Goal: Task Accomplishment & Management: Complete application form

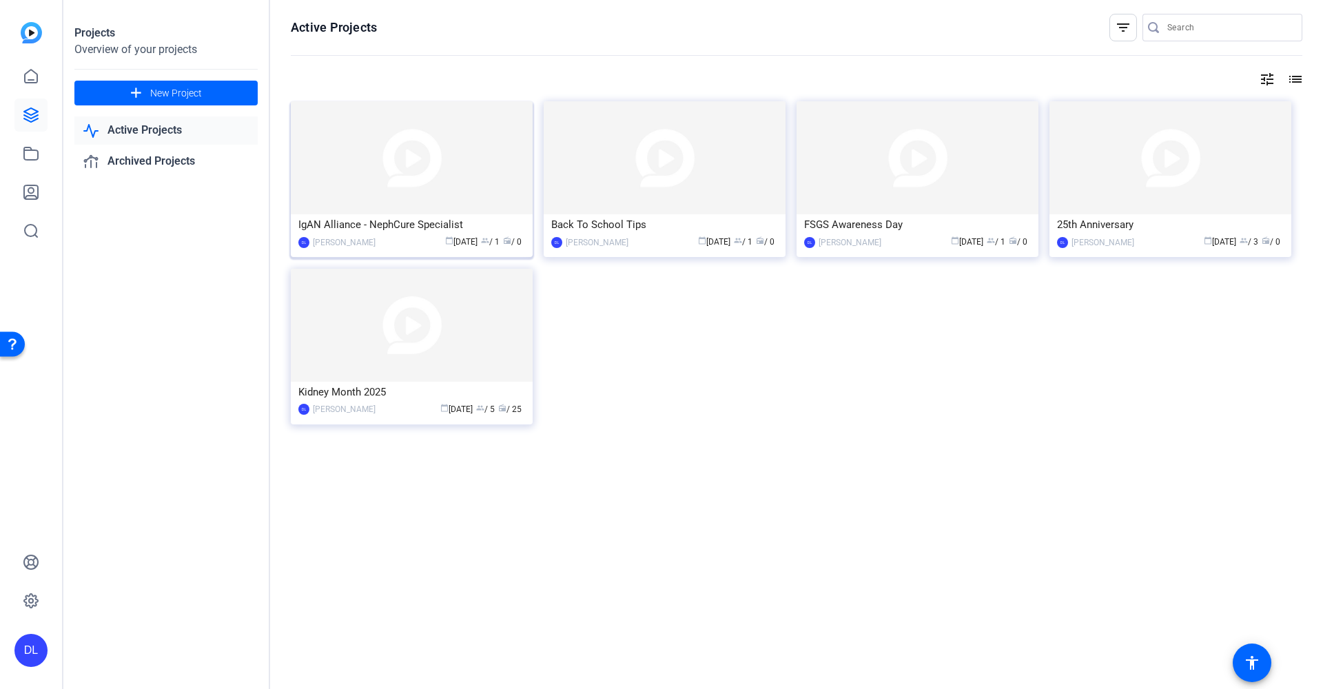
click at [394, 229] on div "IgAN Alliance - NephCure Specialist" at bounding box center [411, 224] width 227 height 21
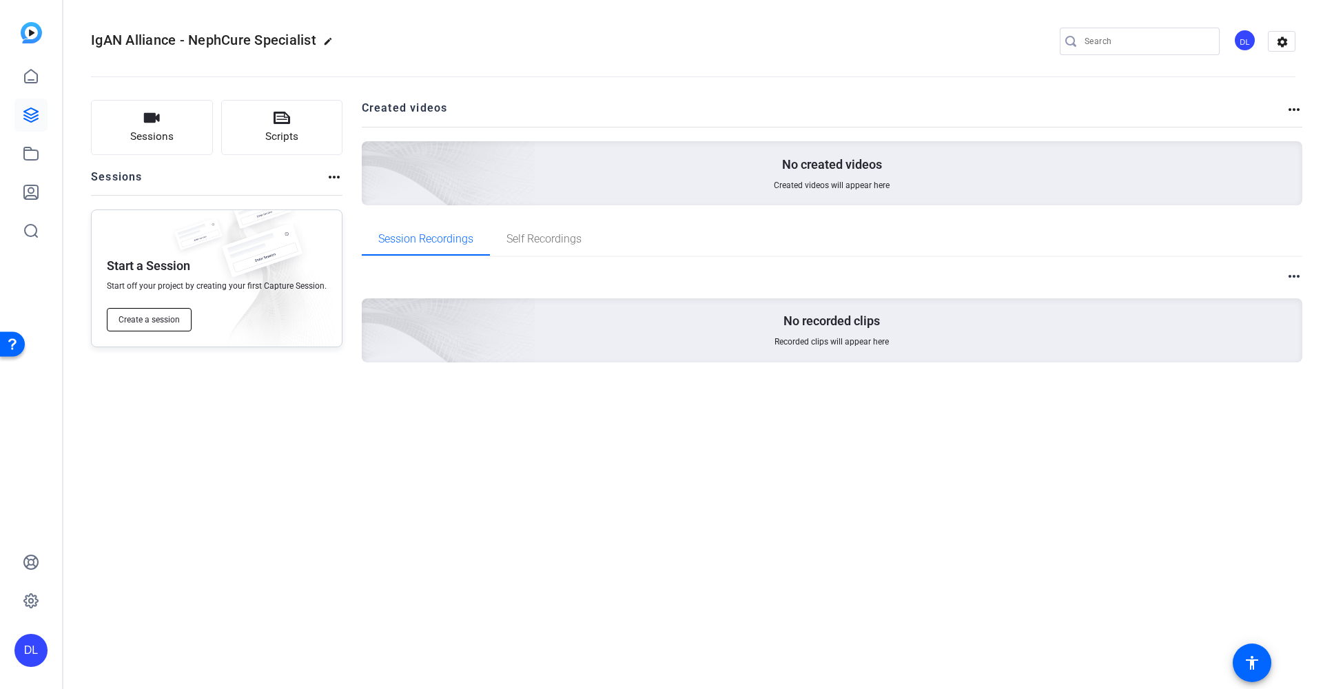
click at [134, 318] on span "Create a session" at bounding box center [149, 319] width 61 height 11
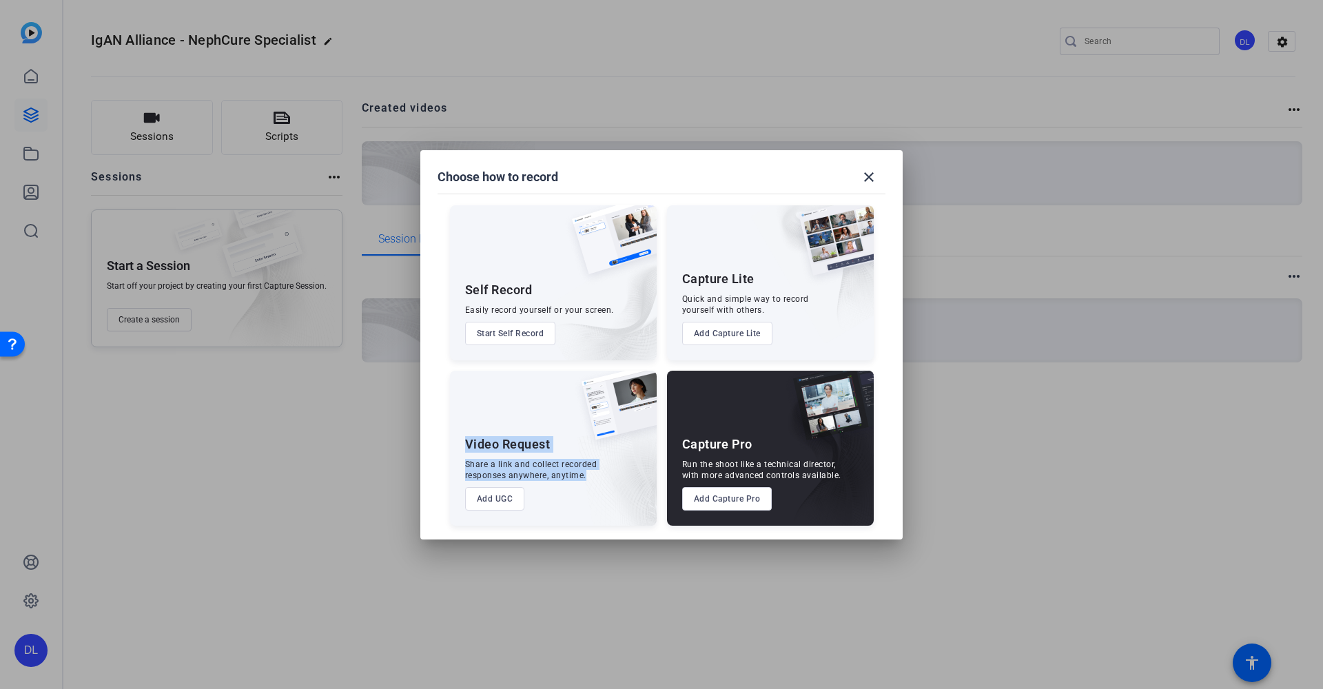
drag, startPoint x: 465, startPoint y: 444, endPoint x: 591, endPoint y: 472, distance: 128.6
click at [591, 472] on div "Video Request Share a link and collect recorded responses anywhere, anytime. Ad…" at bounding box center [553, 448] width 207 height 155
click at [498, 498] on button "Add UGC" at bounding box center [495, 498] width 60 height 23
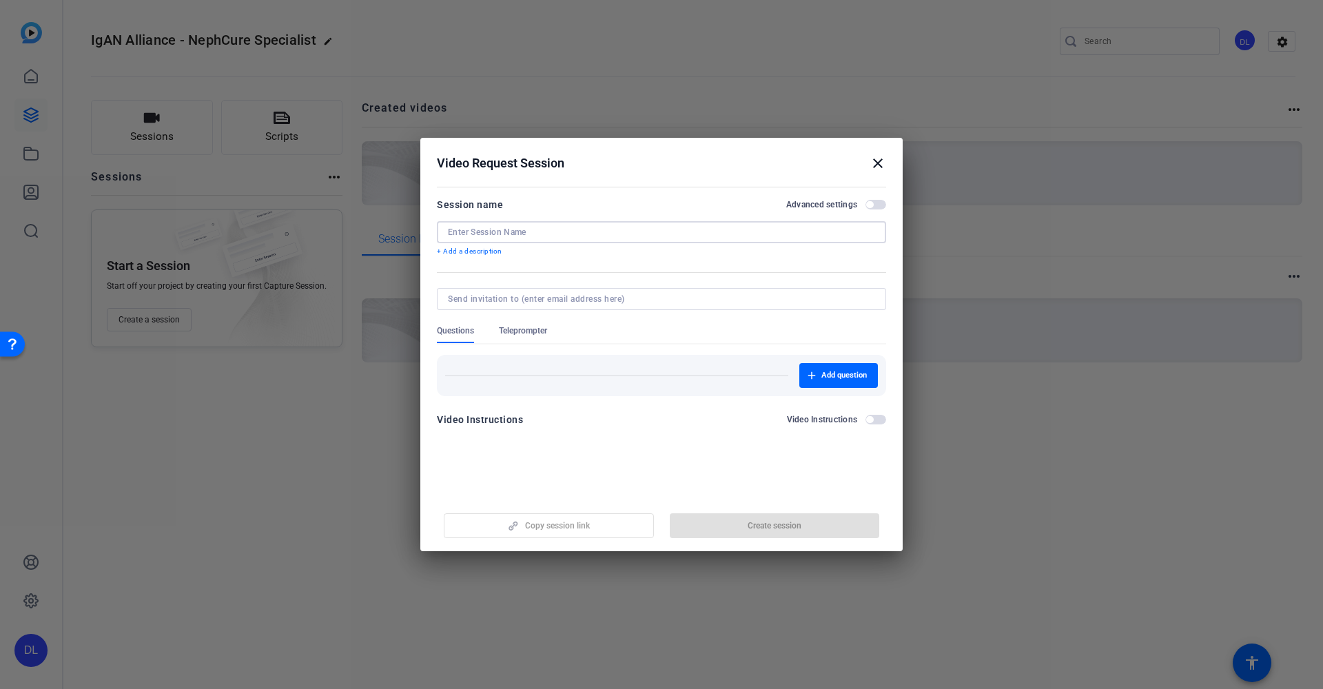
click at [753, 232] on input at bounding box center [661, 232] width 427 height 11
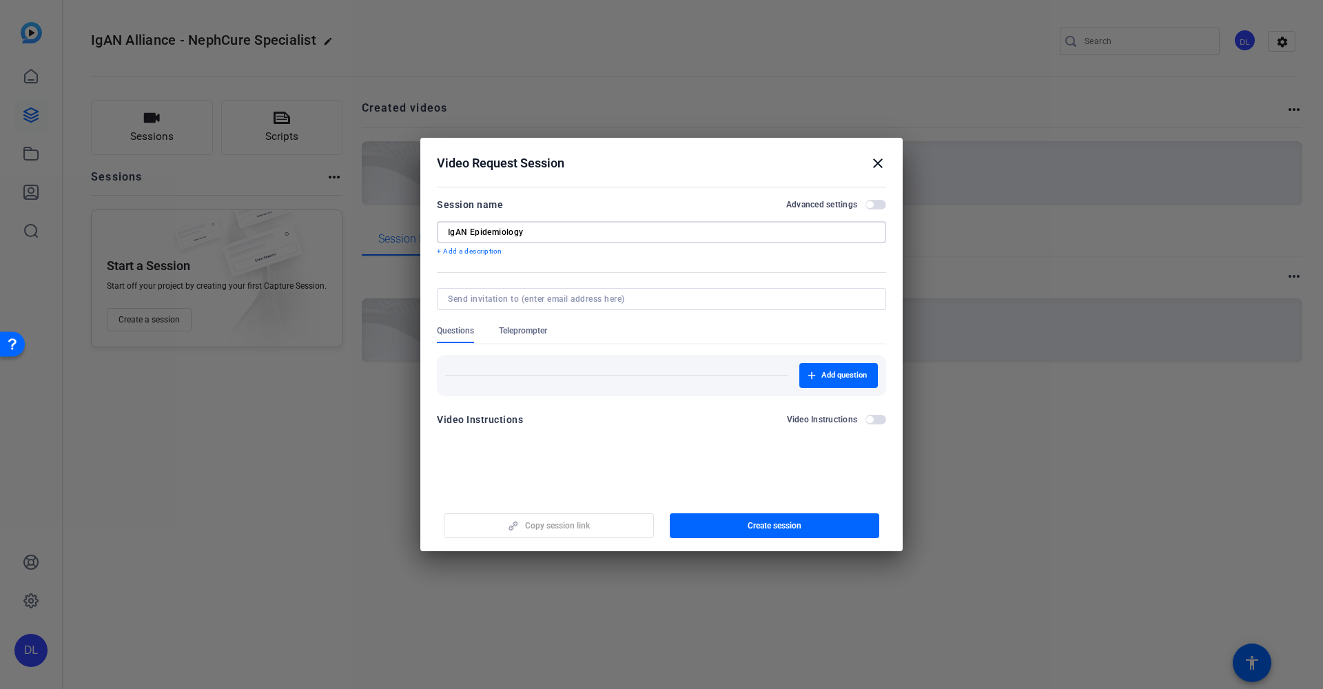
click at [546, 230] on input "IgAN Epidemiology" at bounding box center [661, 232] width 427 height 11
type input "IgAN Epidemiology"
click at [533, 322] on div at bounding box center [661, 317] width 449 height 15
click at [533, 327] on span "Teleprompter" at bounding box center [523, 330] width 48 height 11
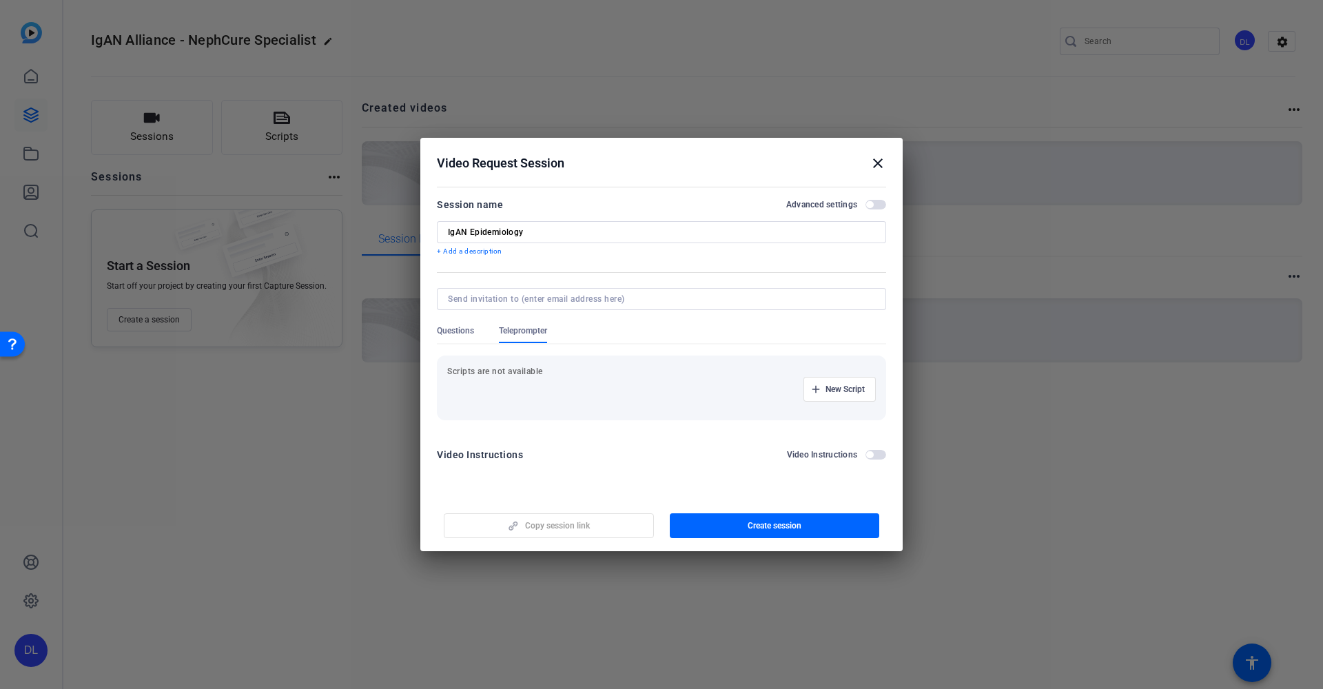
click at [458, 337] on span "Questions" at bounding box center [455, 334] width 37 height 18
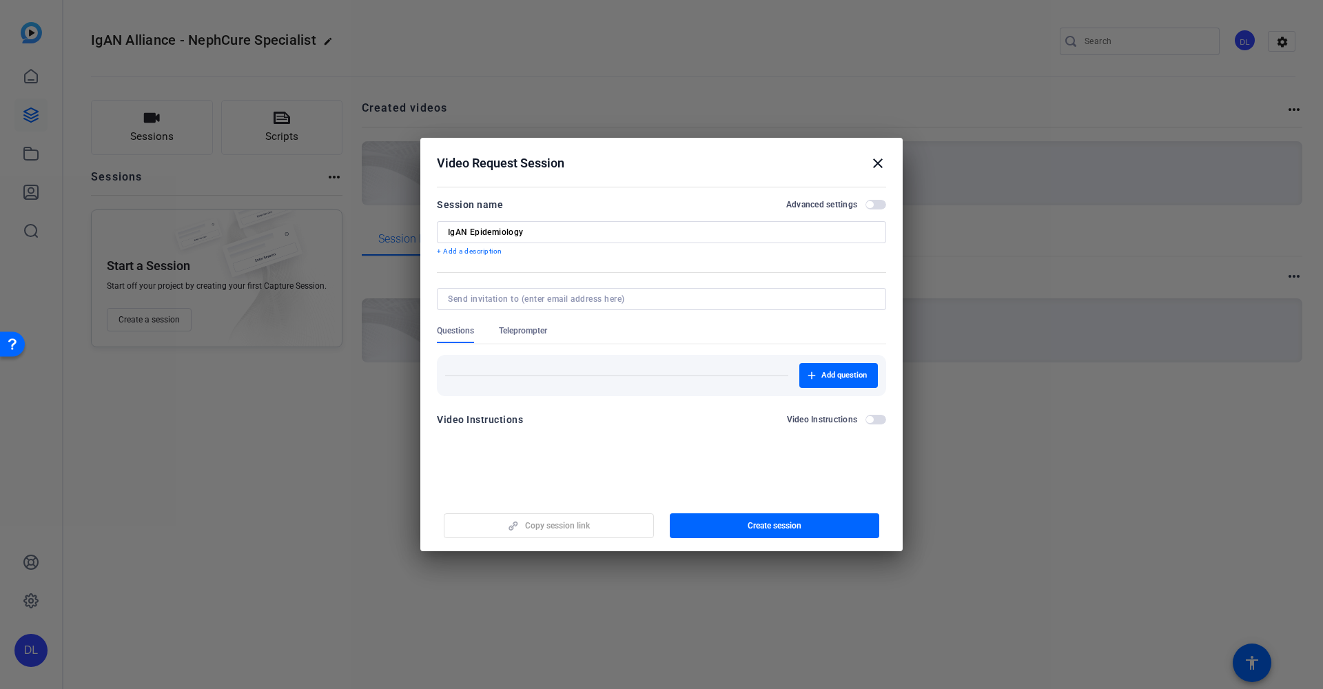
click at [511, 328] on span "Teleprompter" at bounding box center [523, 330] width 48 height 11
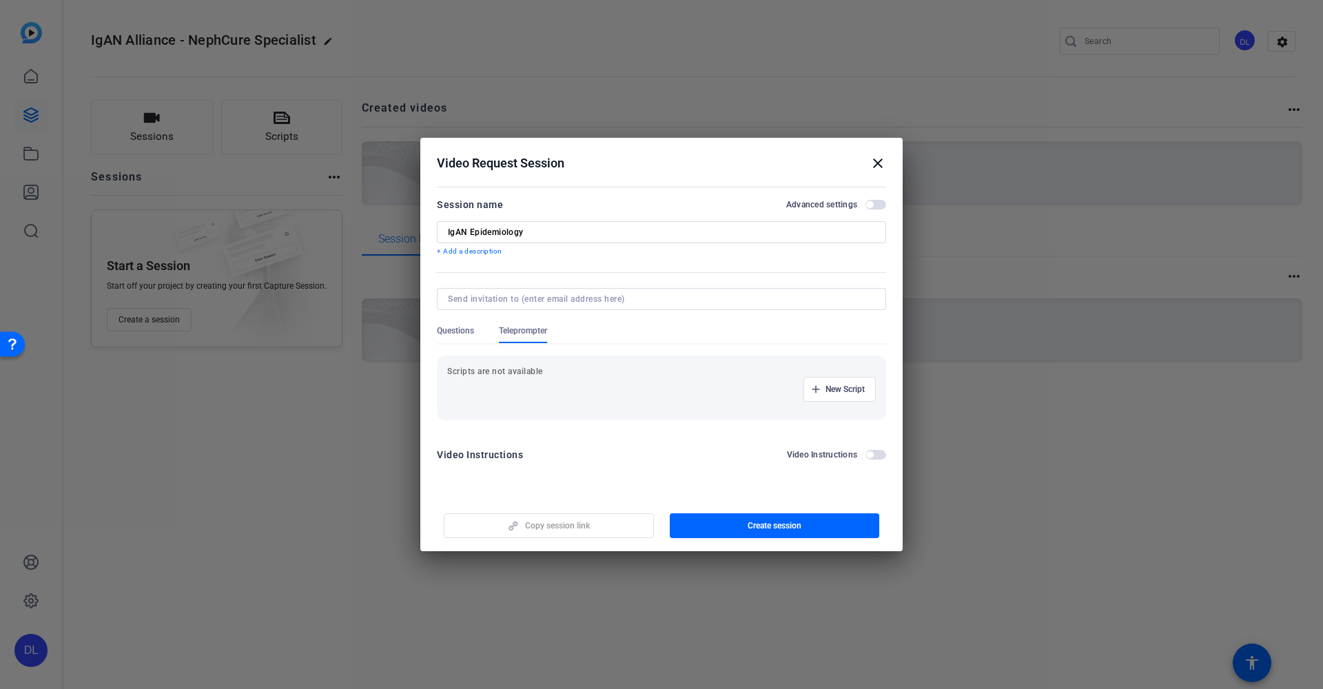
click at [462, 325] on div at bounding box center [661, 317] width 449 height 15
click at [461, 331] on span "Questions" at bounding box center [455, 330] width 37 height 11
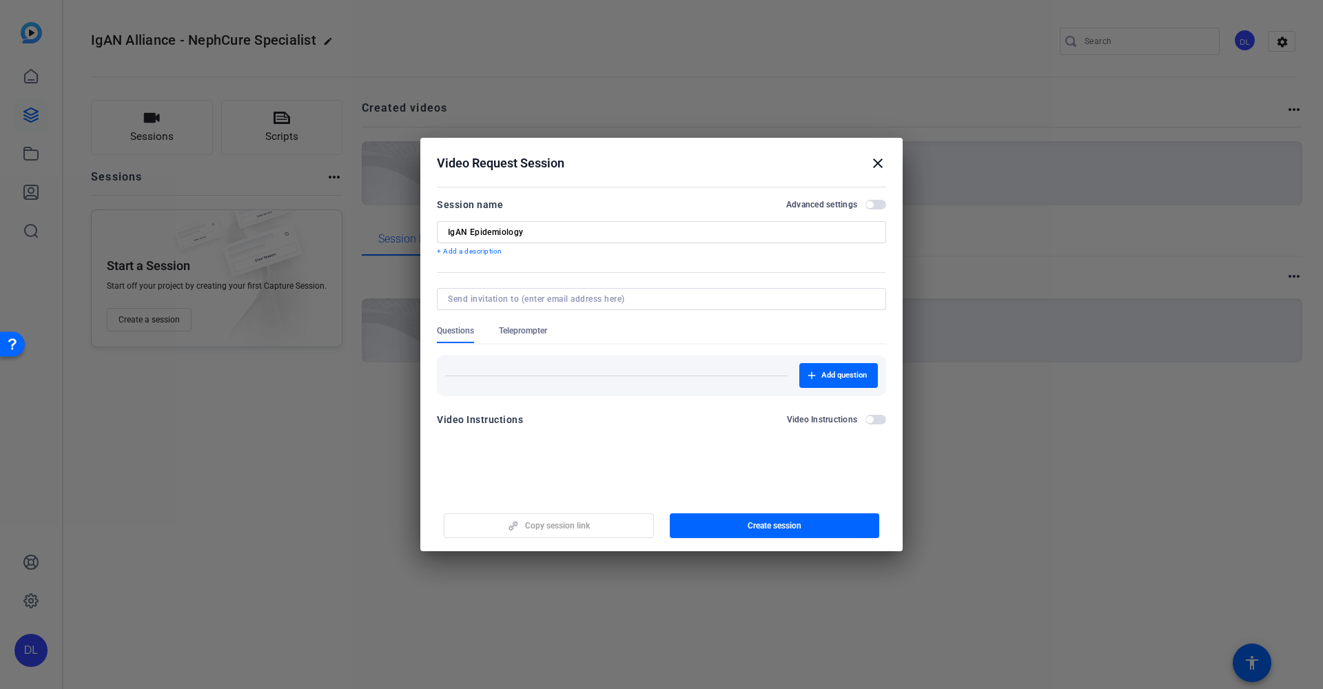
click at [877, 162] on mat-icon "close" at bounding box center [878, 163] width 17 height 17
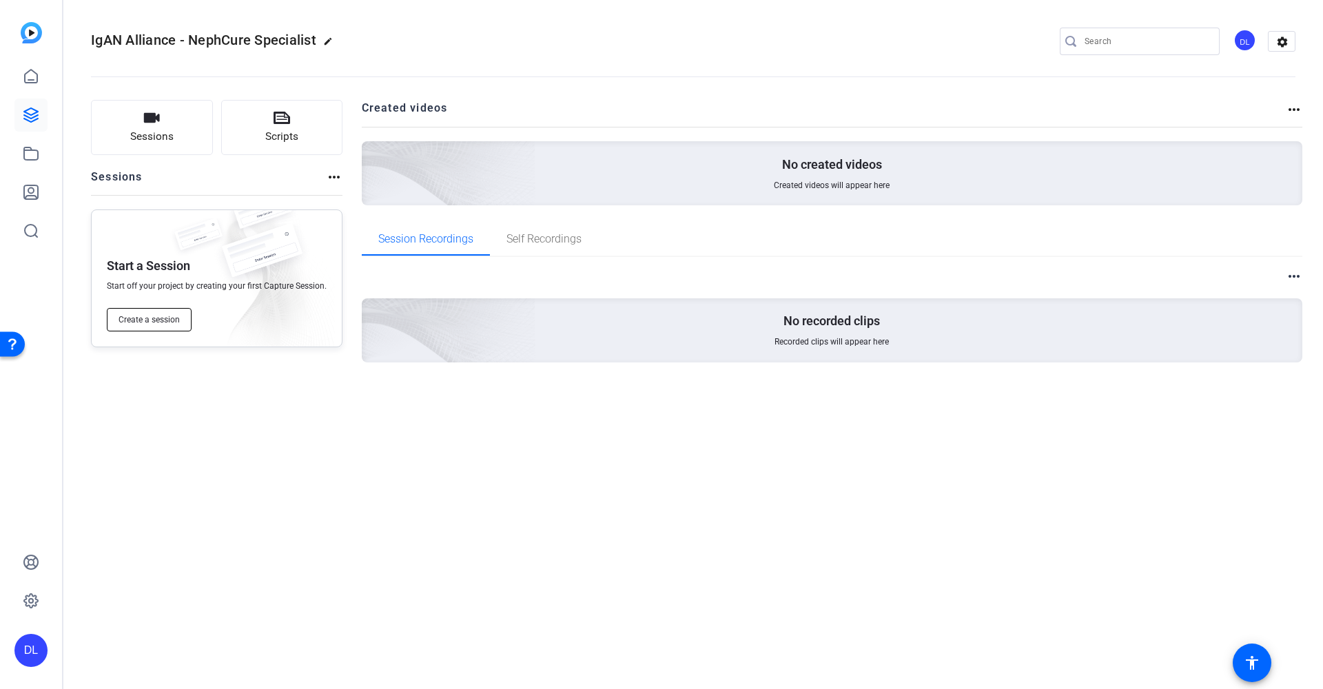
click at [181, 318] on button "Create a session" at bounding box center [149, 319] width 85 height 23
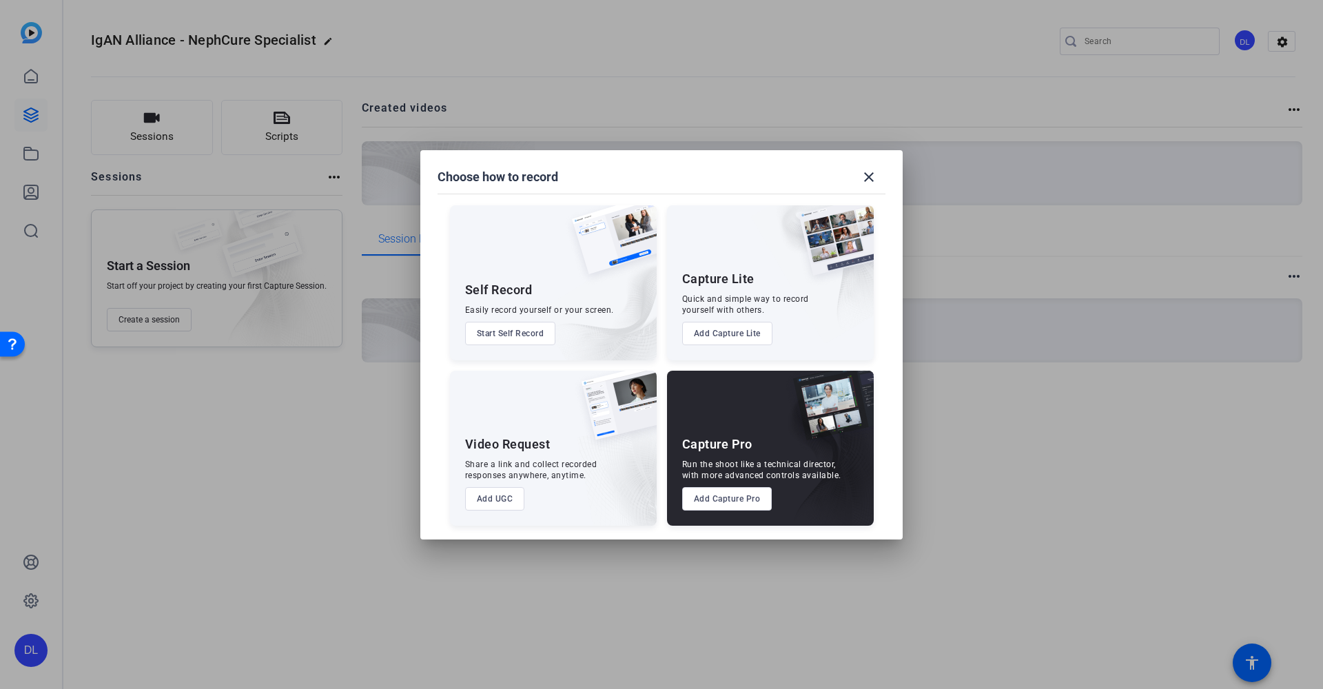
click at [499, 500] on button "Add UGC" at bounding box center [495, 498] width 60 height 23
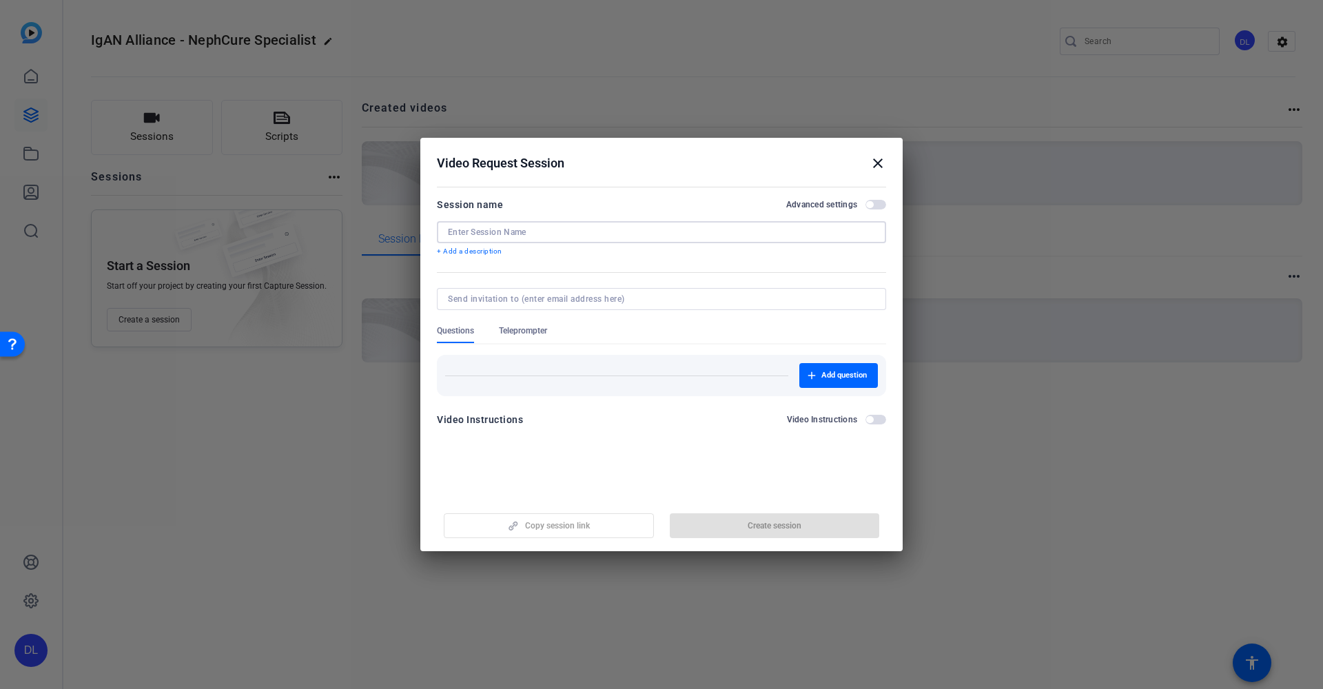
click at [530, 333] on form "Session name Advanced settings + Add a description Questions Teleprompter Add q…" at bounding box center [661, 316] width 449 height 240
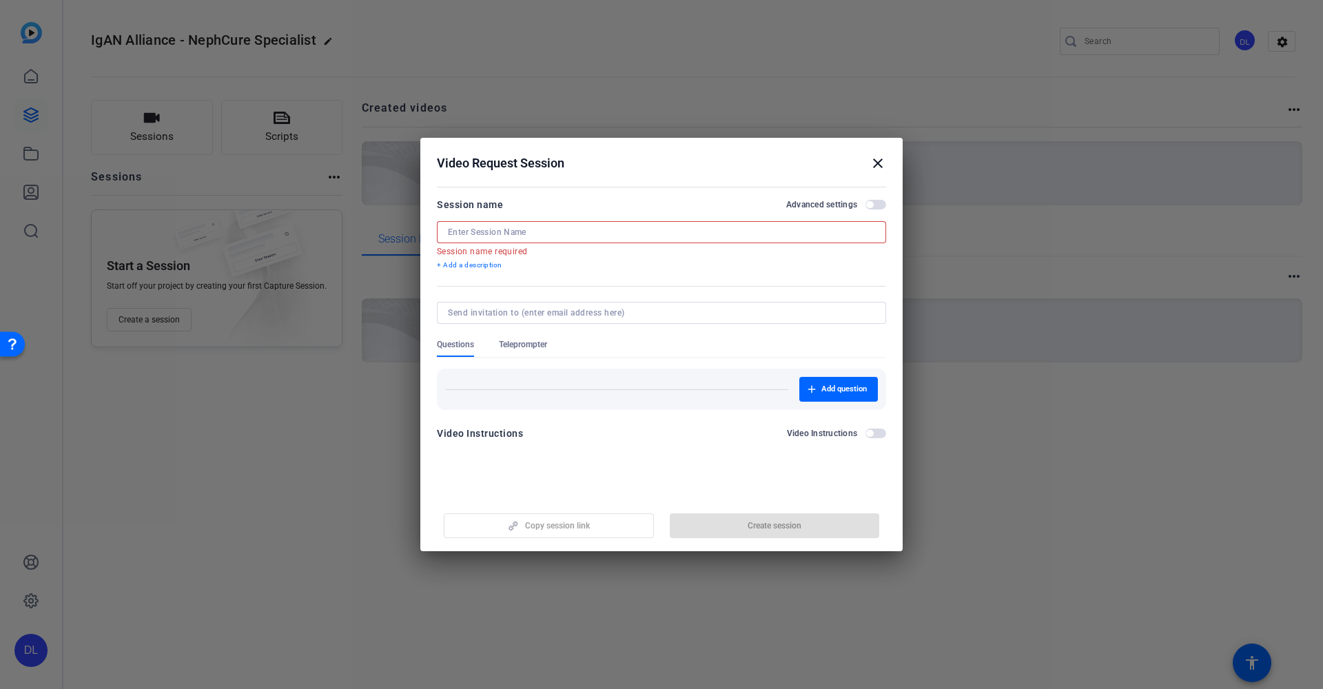
click at [518, 226] on div at bounding box center [661, 232] width 427 height 22
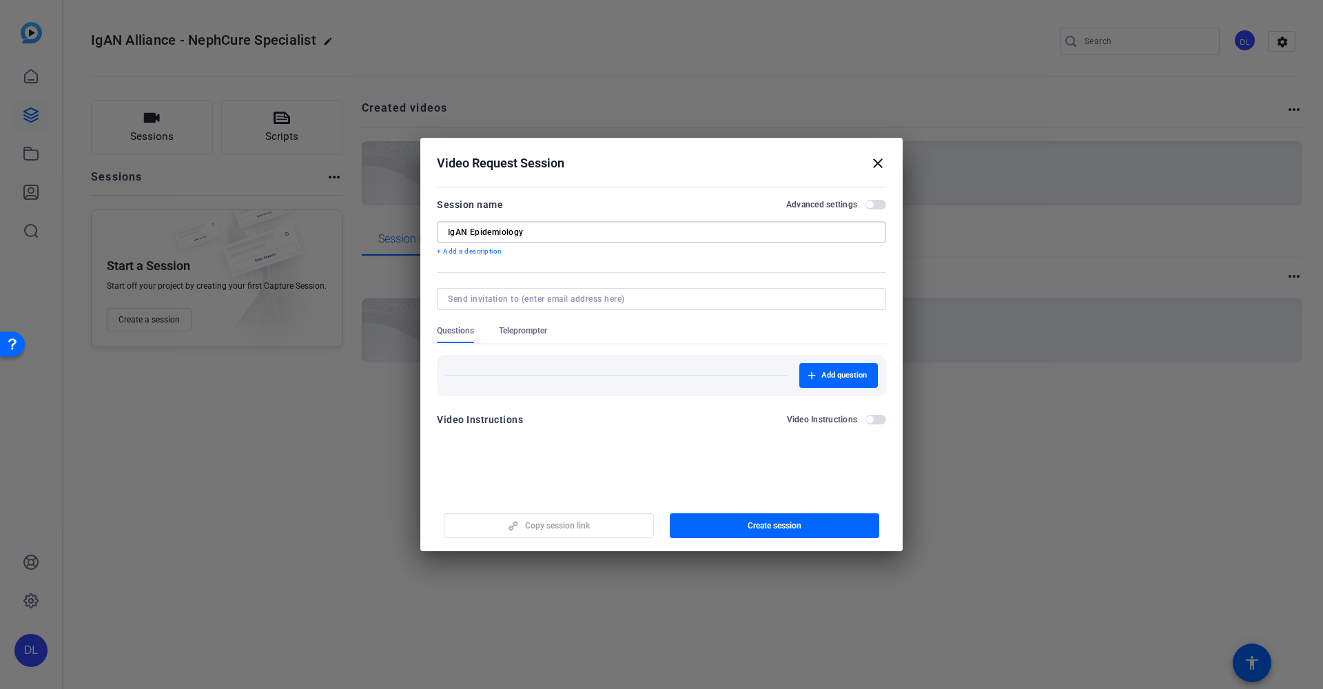
type input "IgAN Epidemiology"
click at [541, 336] on span "Teleprompter" at bounding box center [523, 334] width 48 height 18
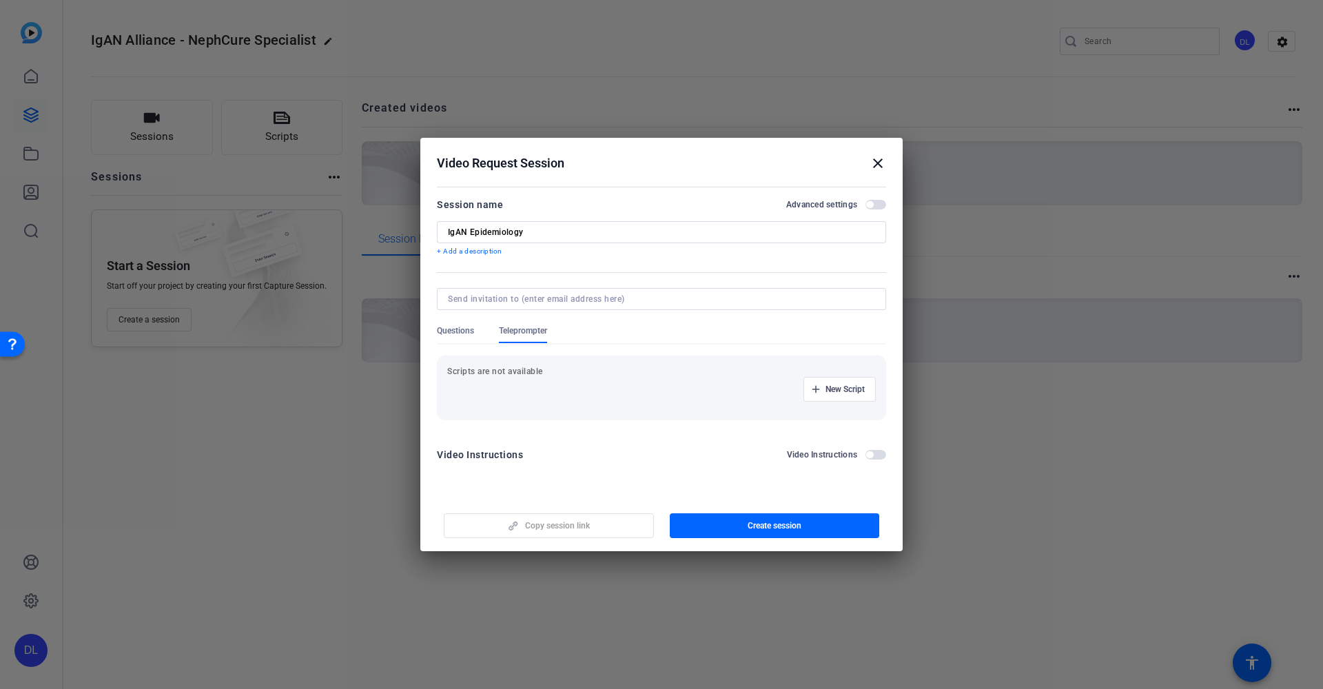
click at [879, 455] on span "button" at bounding box center [876, 455] width 21 height 10
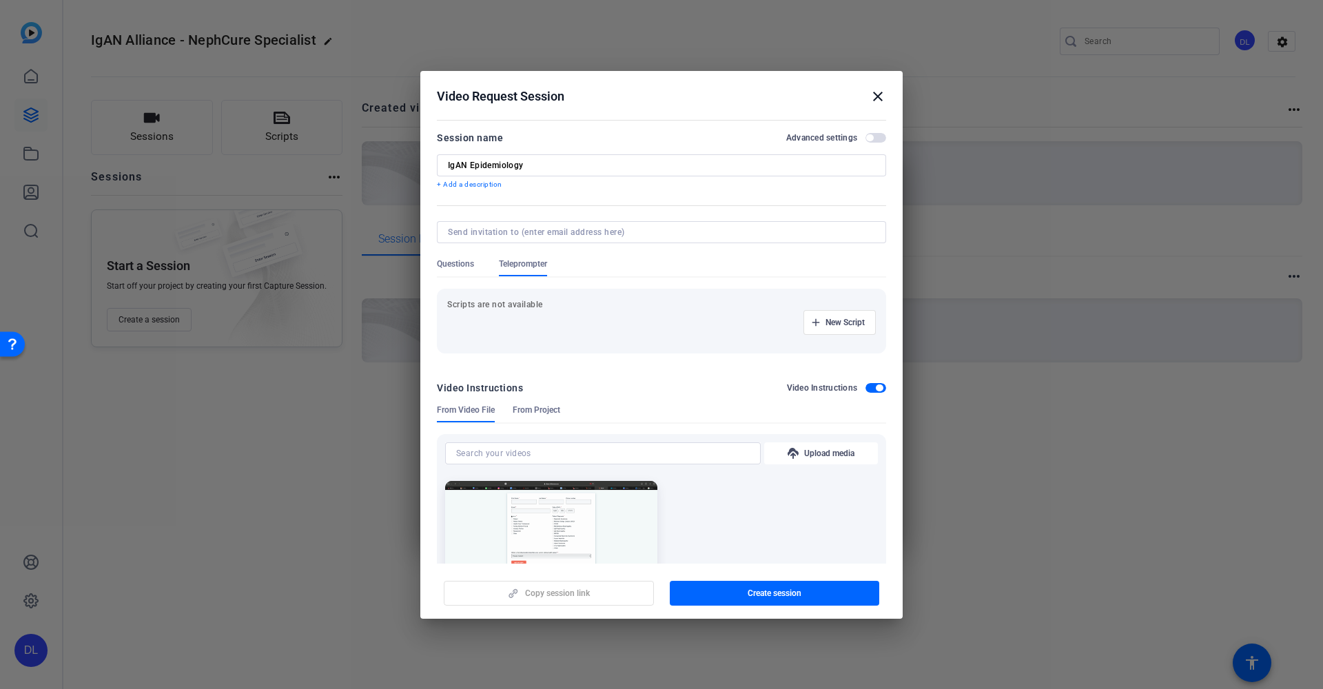
click at [873, 392] on span "button" at bounding box center [876, 388] width 21 height 10
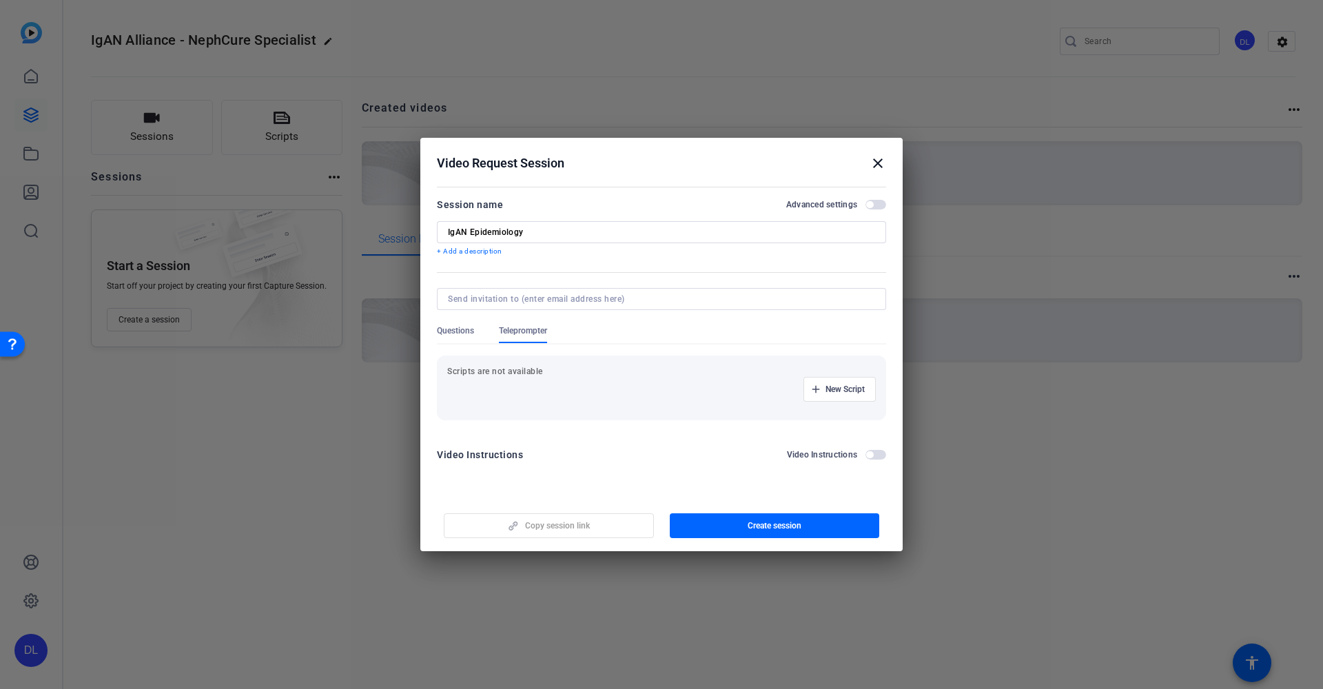
click at [467, 329] on span "Questions" at bounding box center [455, 330] width 37 height 11
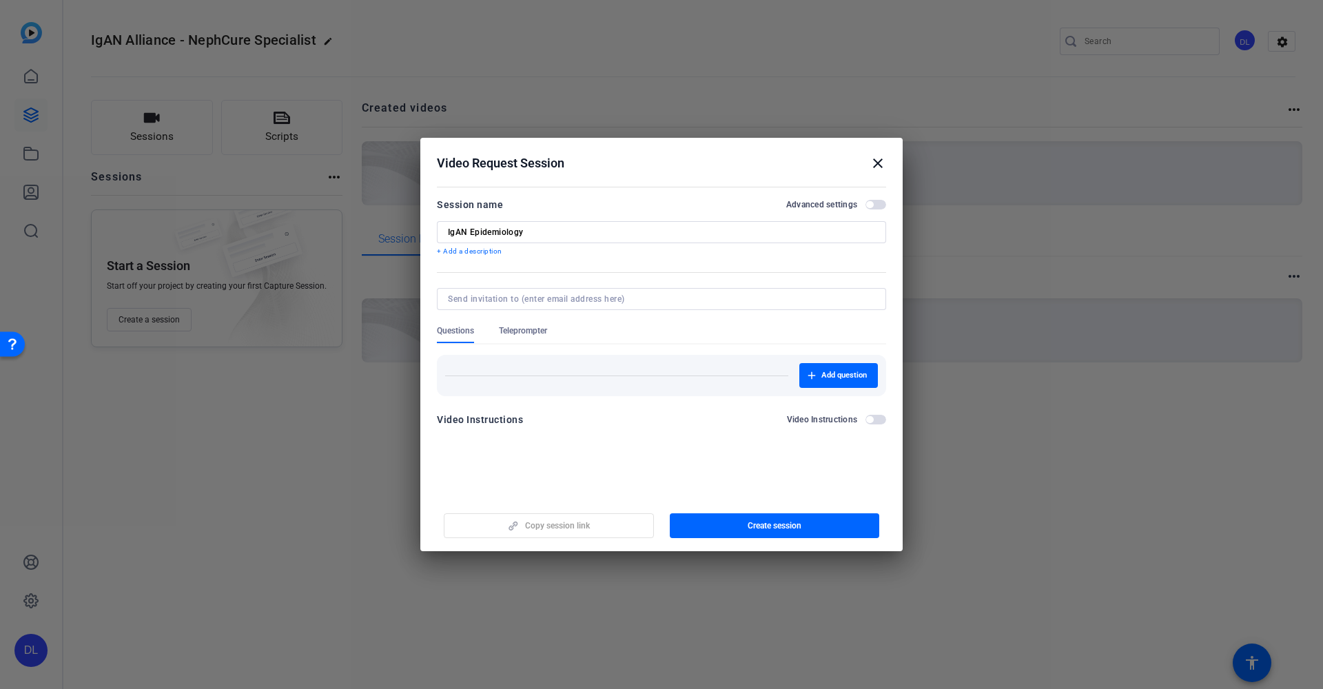
click at [516, 337] on span "Teleprompter" at bounding box center [523, 334] width 48 height 18
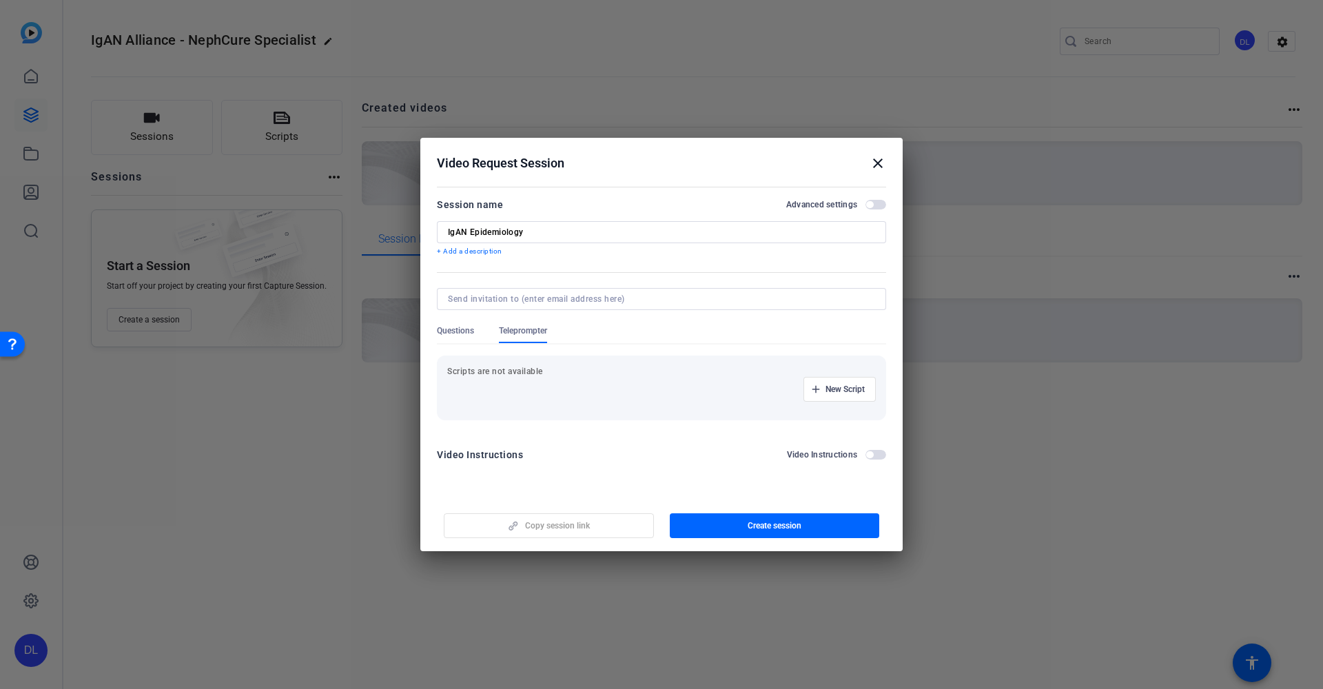
click at [456, 333] on span "Questions" at bounding box center [455, 330] width 37 height 11
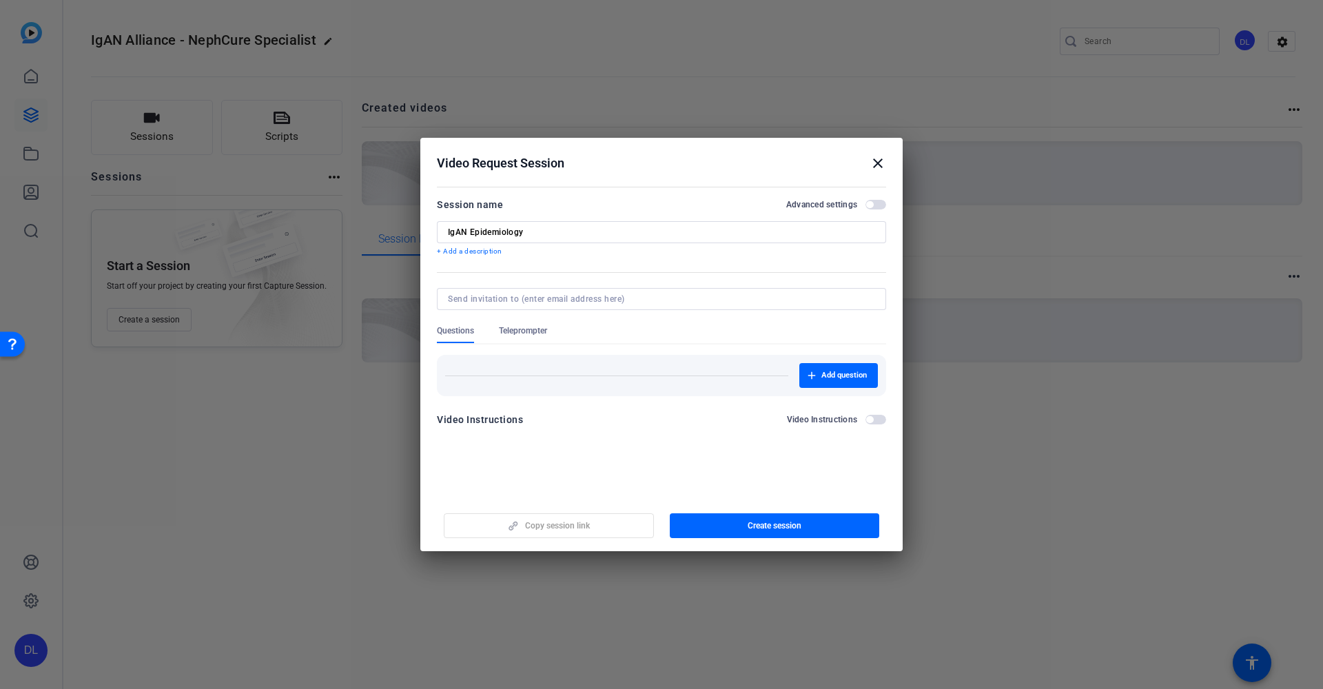
click at [491, 254] on p "+ Add a description" at bounding box center [661, 251] width 449 height 11
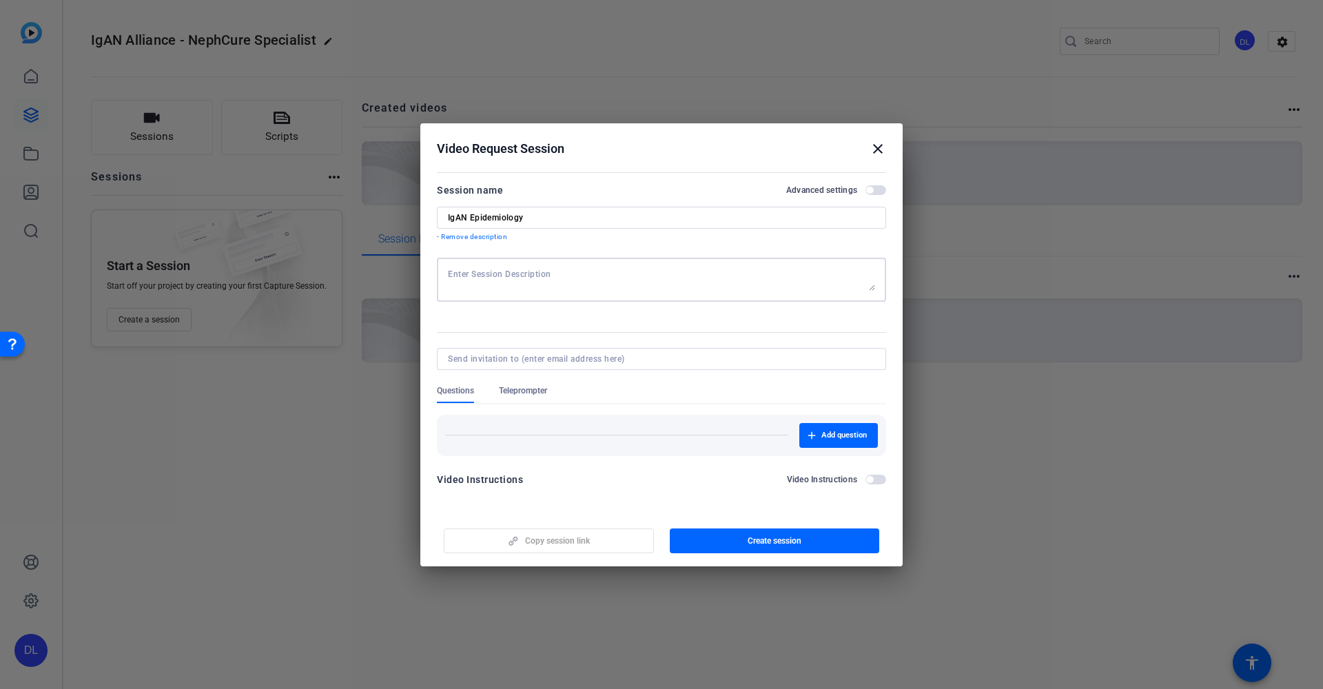
click at [505, 288] on textarea at bounding box center [661, 280] width 427 height 22
type textarea "U"
type textarea "P"
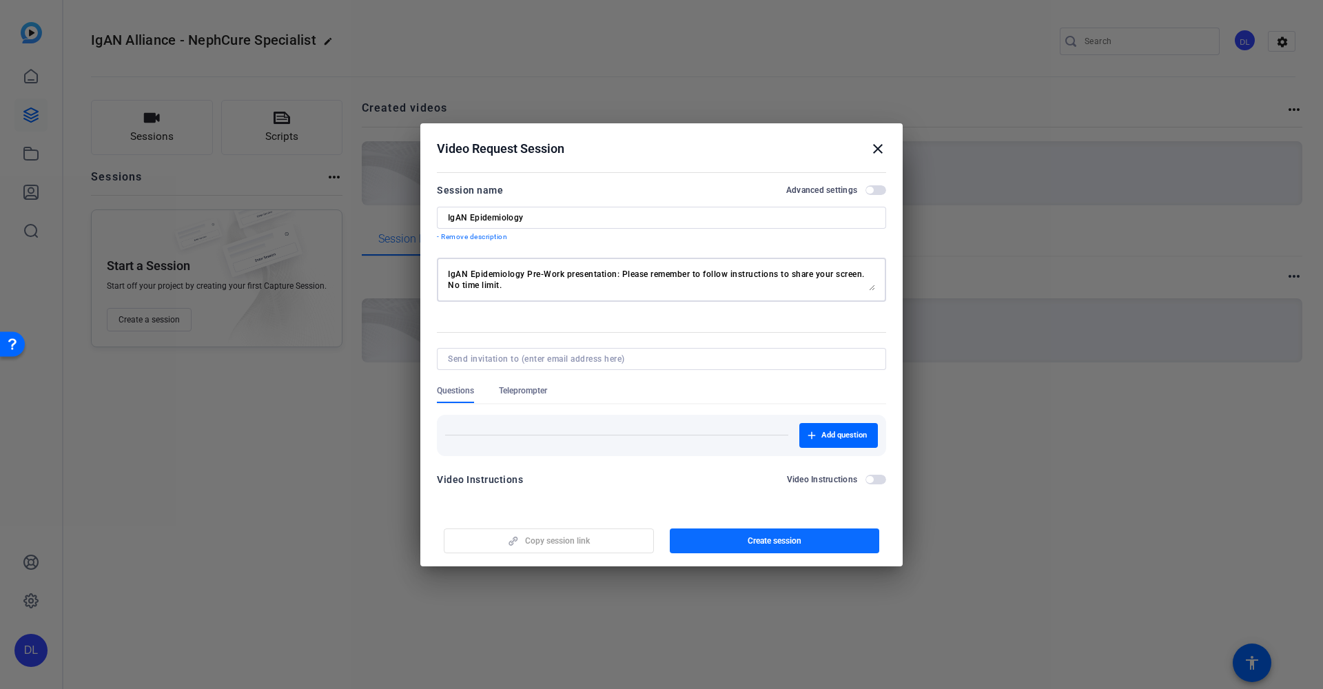
type textarea "IgAN Epidemiology Pre-Work presentation: Please remember to follow instructions…"
click at [781, 543] on span "Create session" at bounding box center [775, 540] width 54 height 11
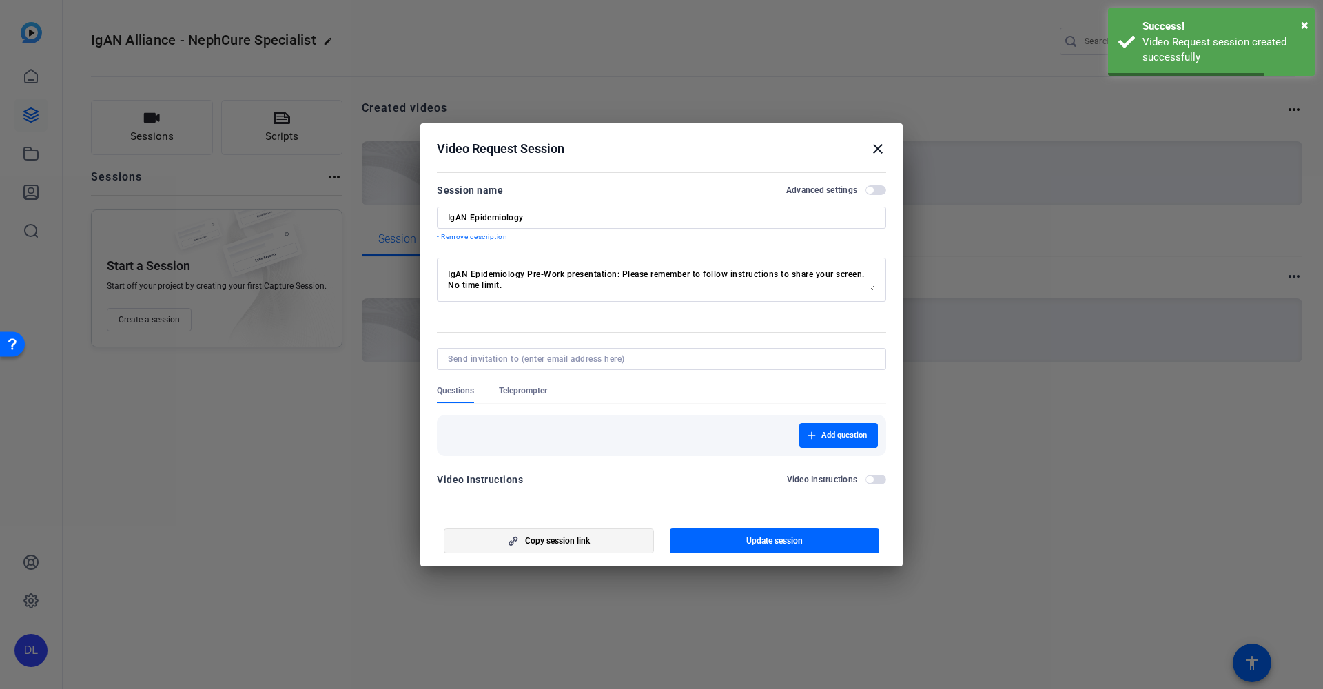
click at [563, 544] on span "Copy session link" at bounding box center [557, 540] width 65 height 11
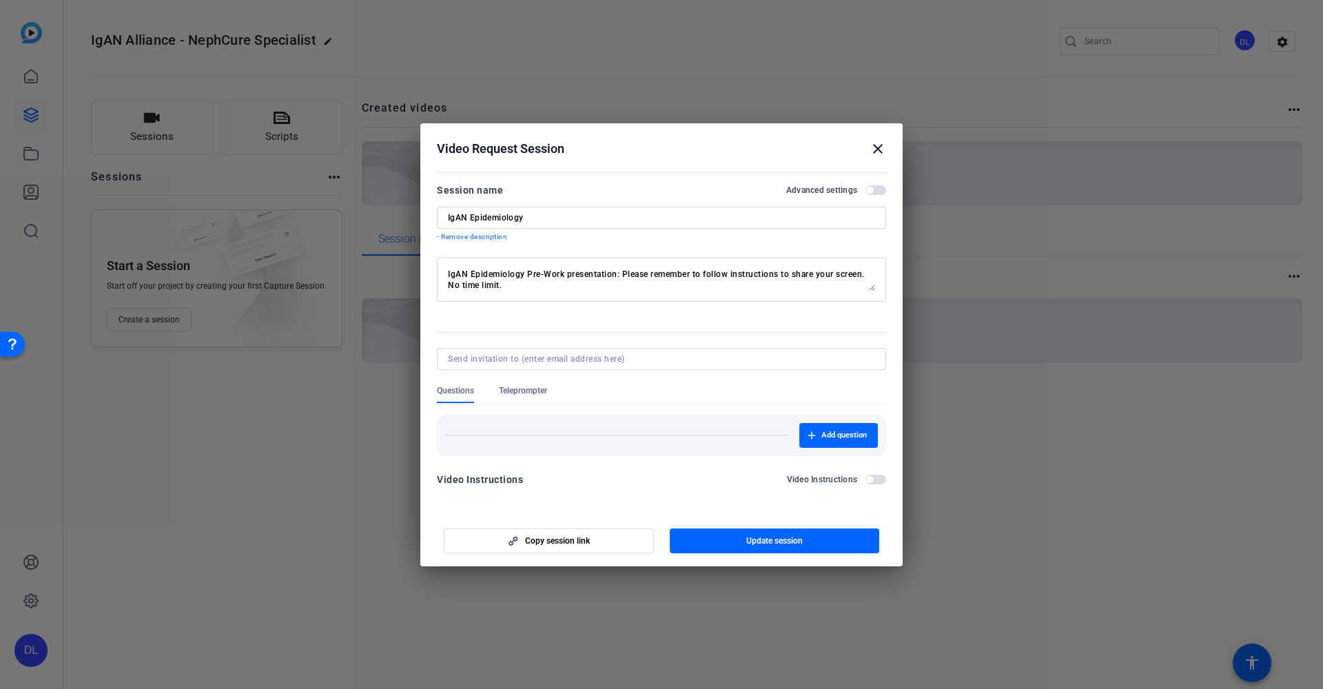
click at [881, 145] on mat-icon "close" at bounding box center [878, 149] width 17 height 17
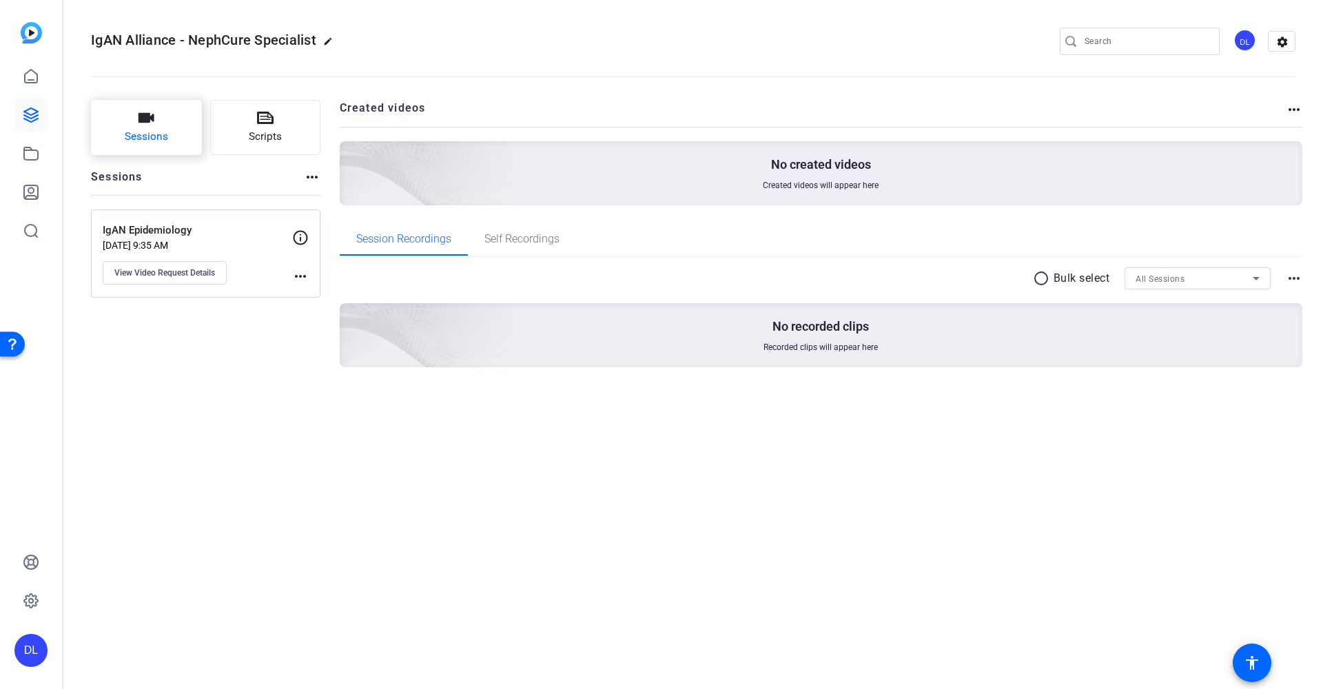
click at [156, 137] on span "Sessions" at bounding box center [146, 137] width 43 height 16
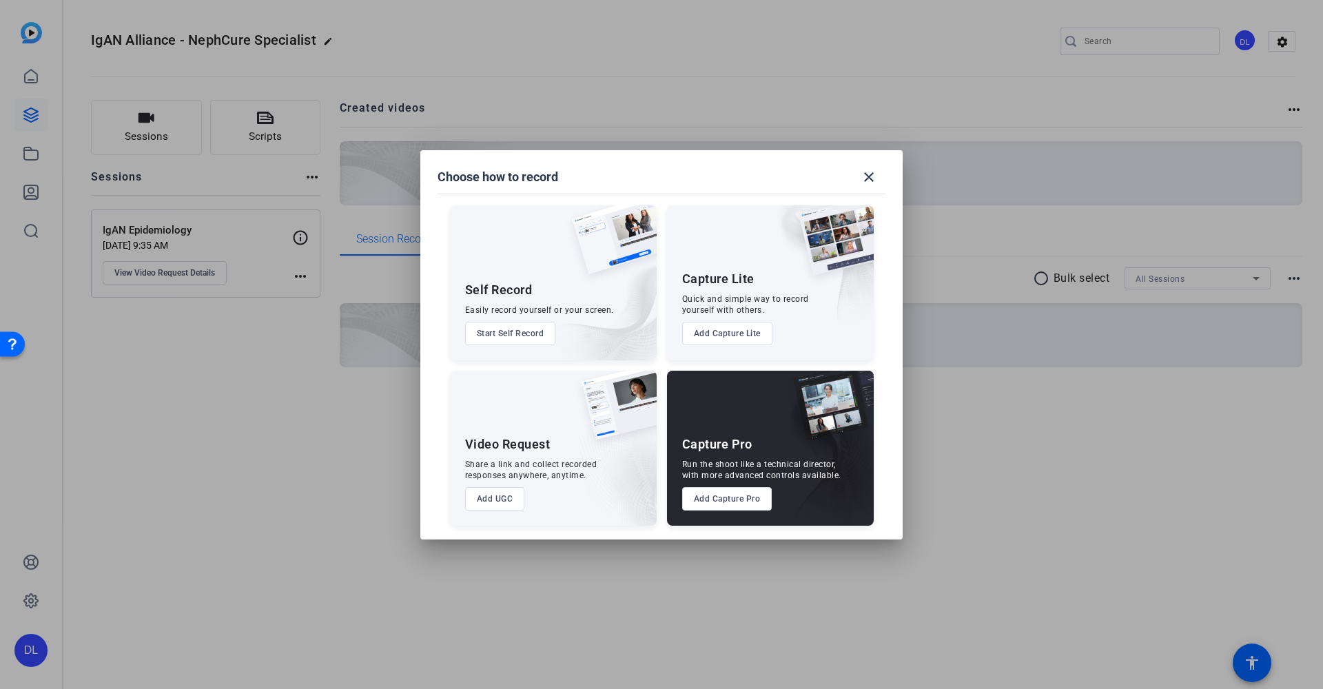
click at [760, 340] on button "Add Capture Lite" at bounding box center [727, 333] width 90 height 23
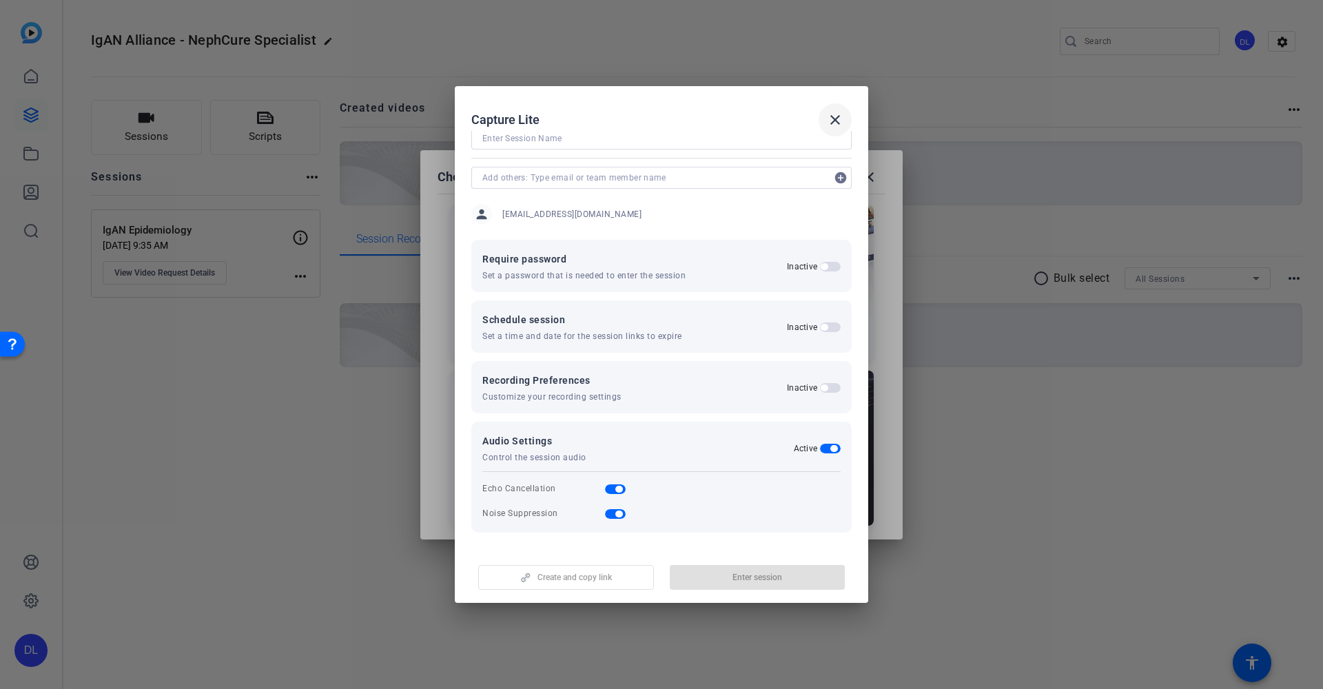
click at [835, 119] on mat-icon "close" at bounding box center [835, 120] width 17 height 17
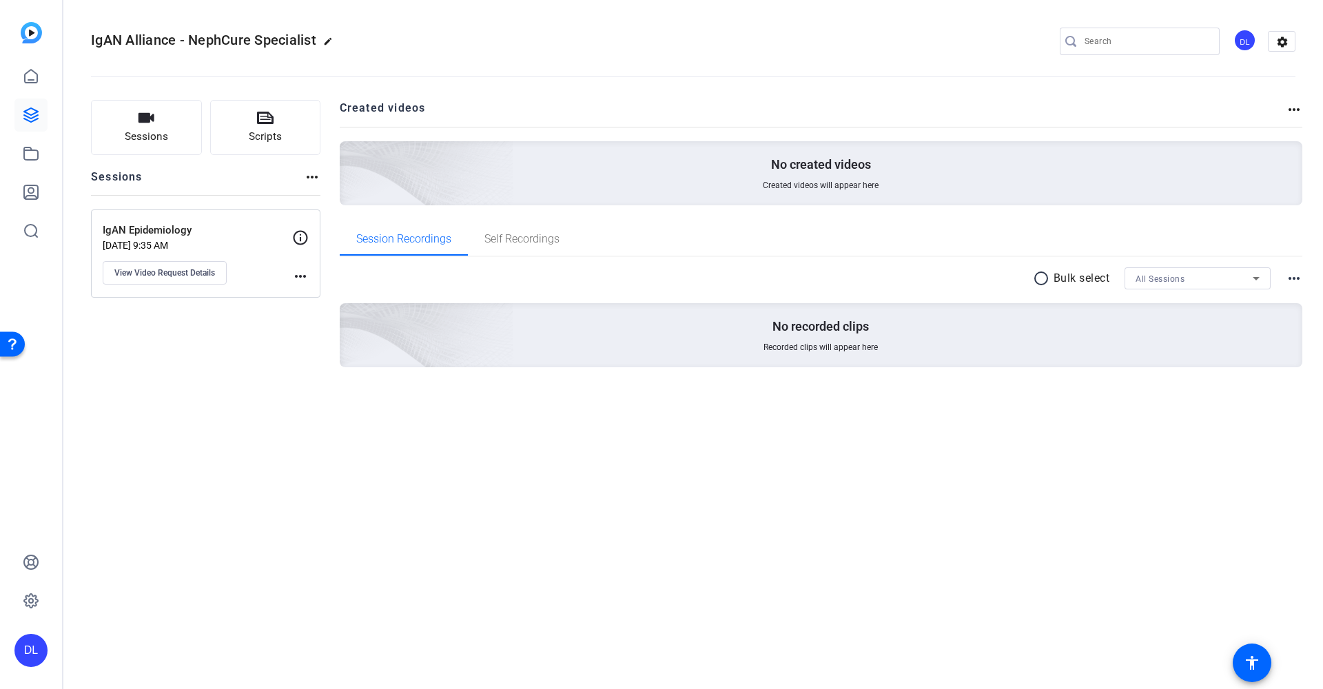
click at [28, 34] on img at bounding box center [31, 32] width 21 height 21
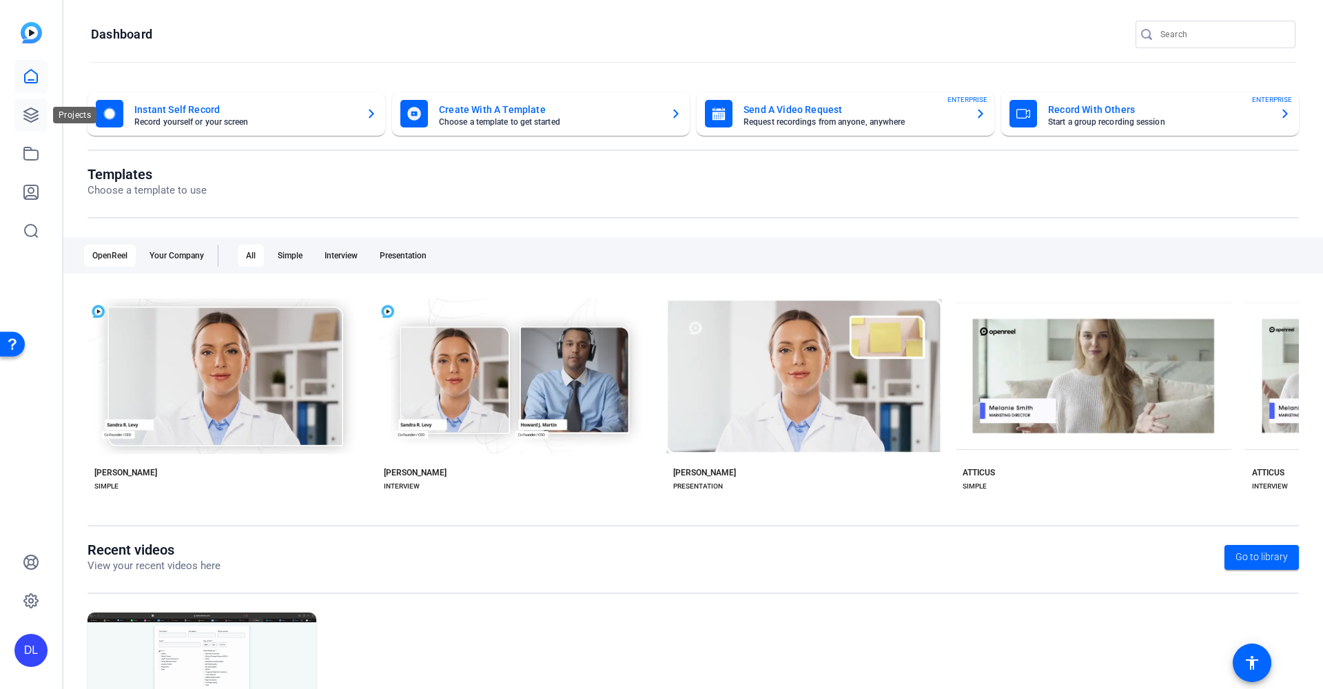
click at [21, 110] on link at bounding box center [30, 115] width 33 height 33
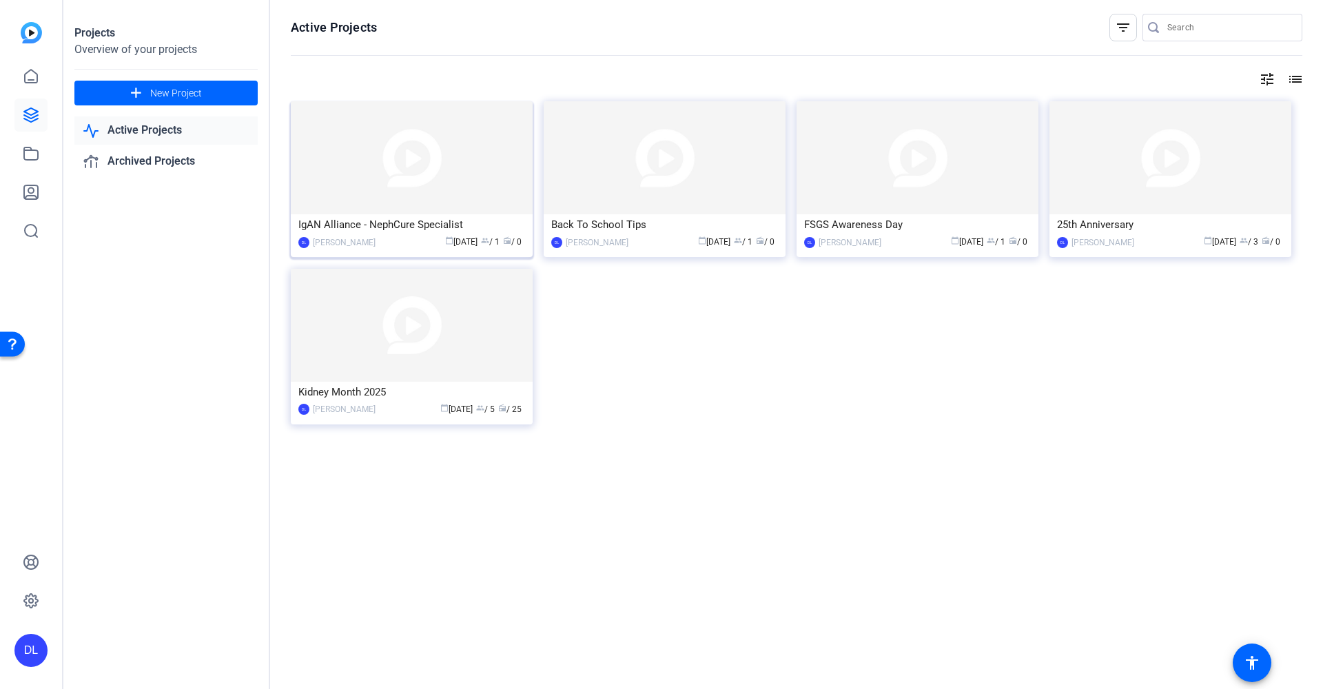
click at [447, 233] on div "IgAN Alliance - NephCure Specialist" at bounding box center [411, 224] width 227 height 21
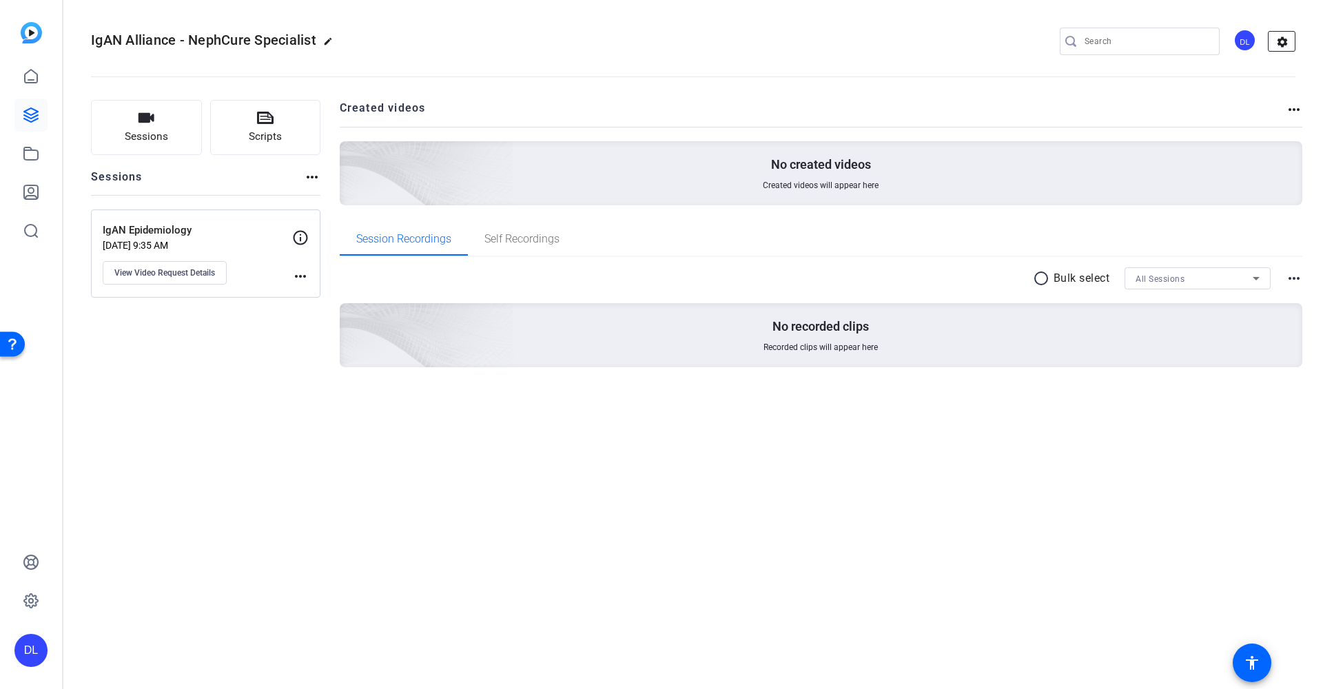
click at [1278, 35] on mat-icon "settings" at bounding box center [1283, 42] width 28 height 21
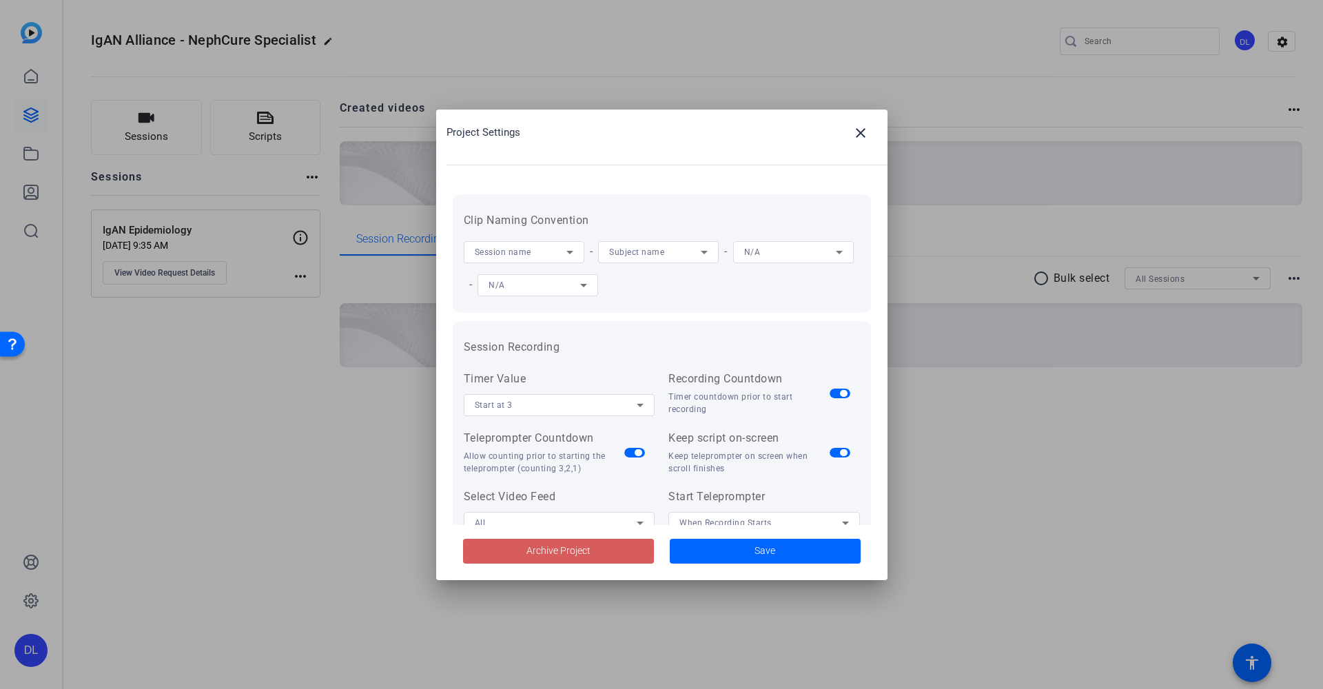
click at [575, 558] on span at bounding box center [558, 551] width 191 height 33
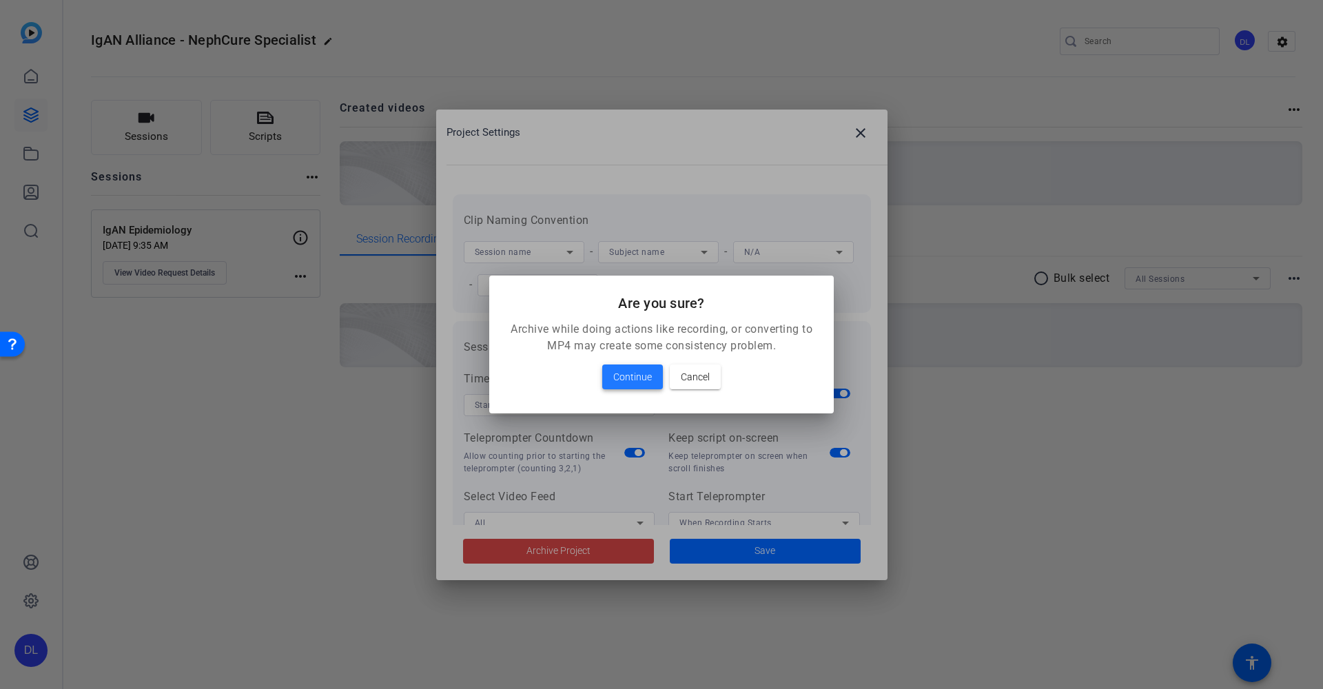
click at [635, 371] on span "Continue" at bounding box center [632, 377] width 39 height 17
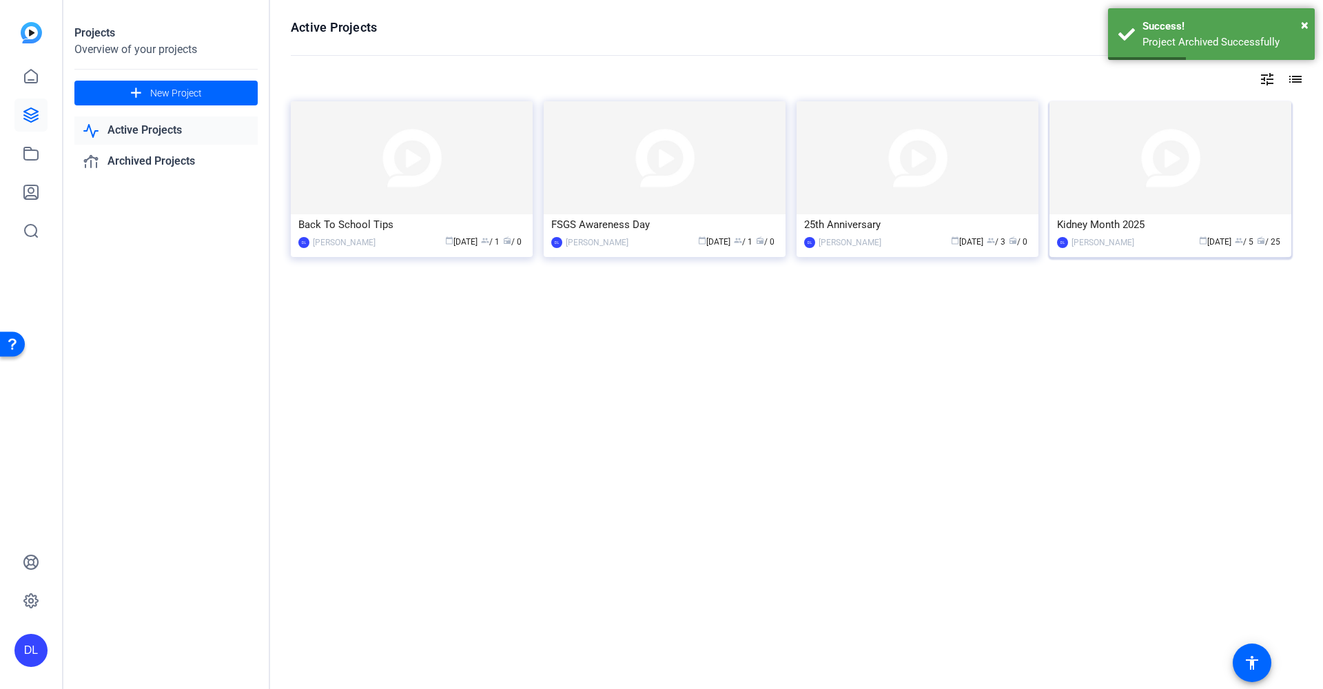
click at [1121, 232] on div "Kidney Month 2025" at bounding box center [1170, 224] width 227 height 21
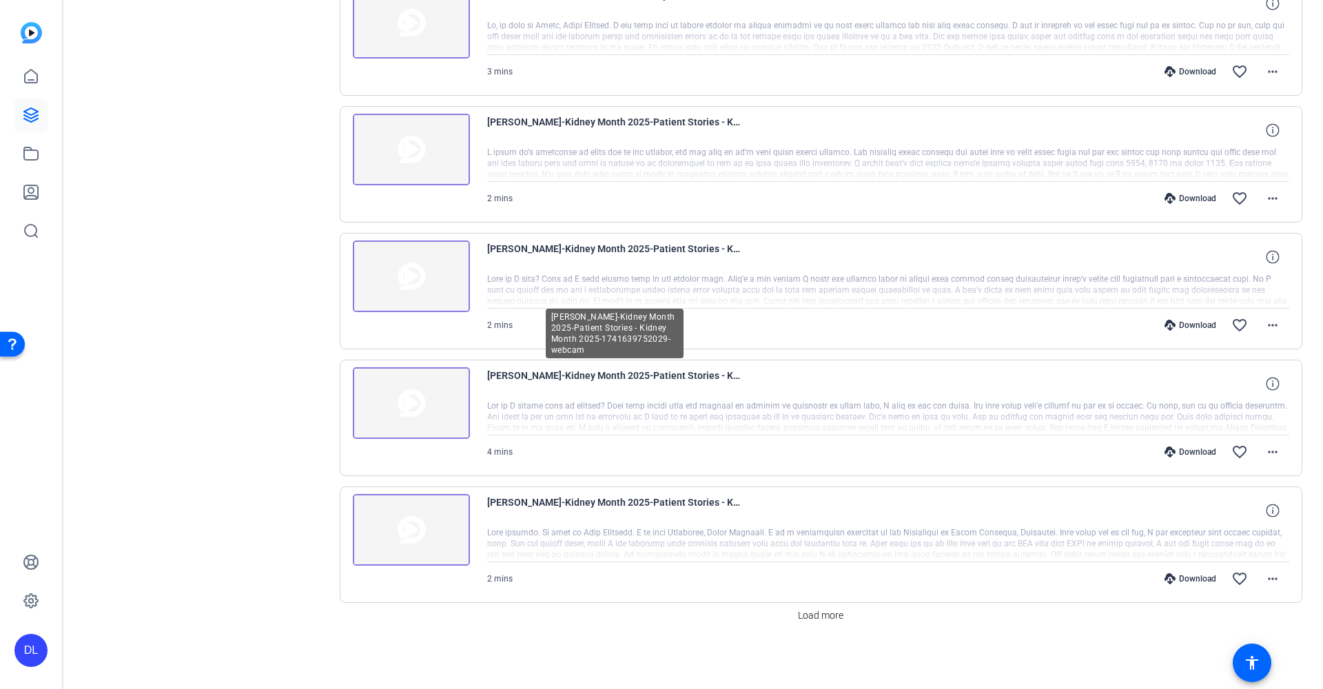
scroll to position [958, 0]
click at [819, 617] on span "Load more" at bounding box center [820, 616] width 45 height 14
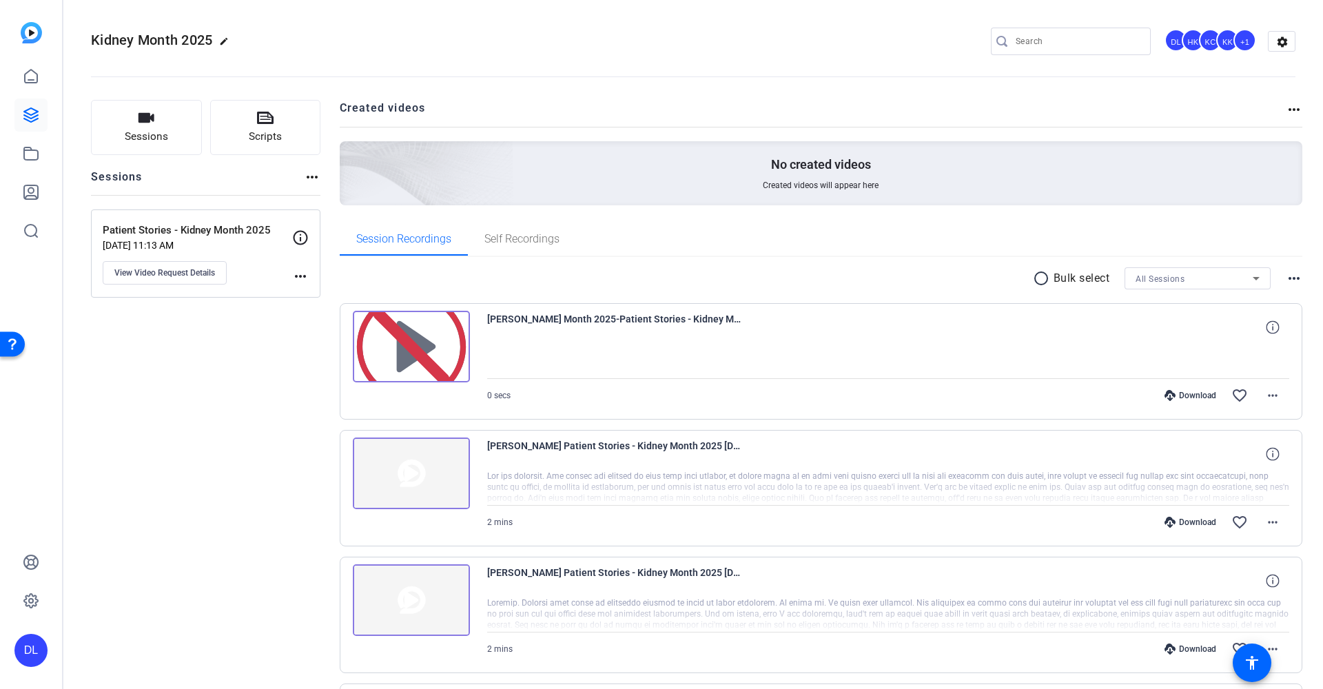
scroll to position [0, 0]
click at [196, 281] on button "View Video Request Details" at bounding box center [165, 272] width 124 height 23
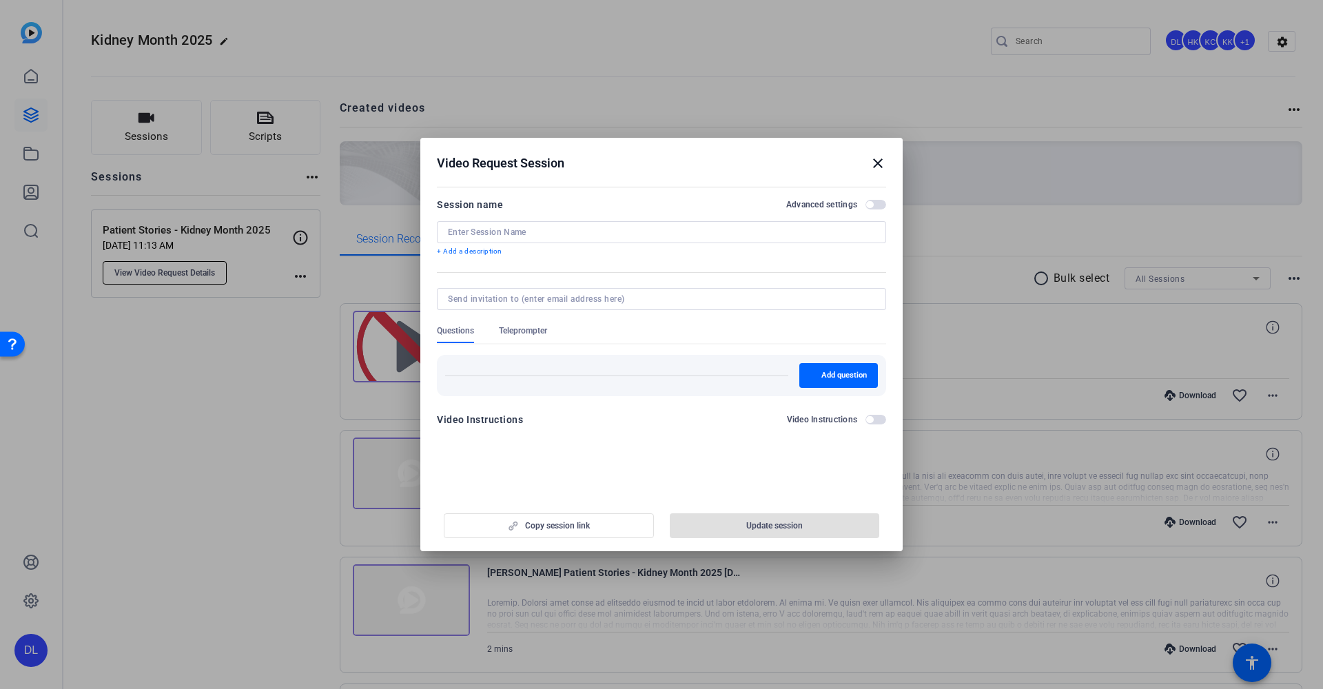
type input "Patient Stories - Kidney Month 2025"
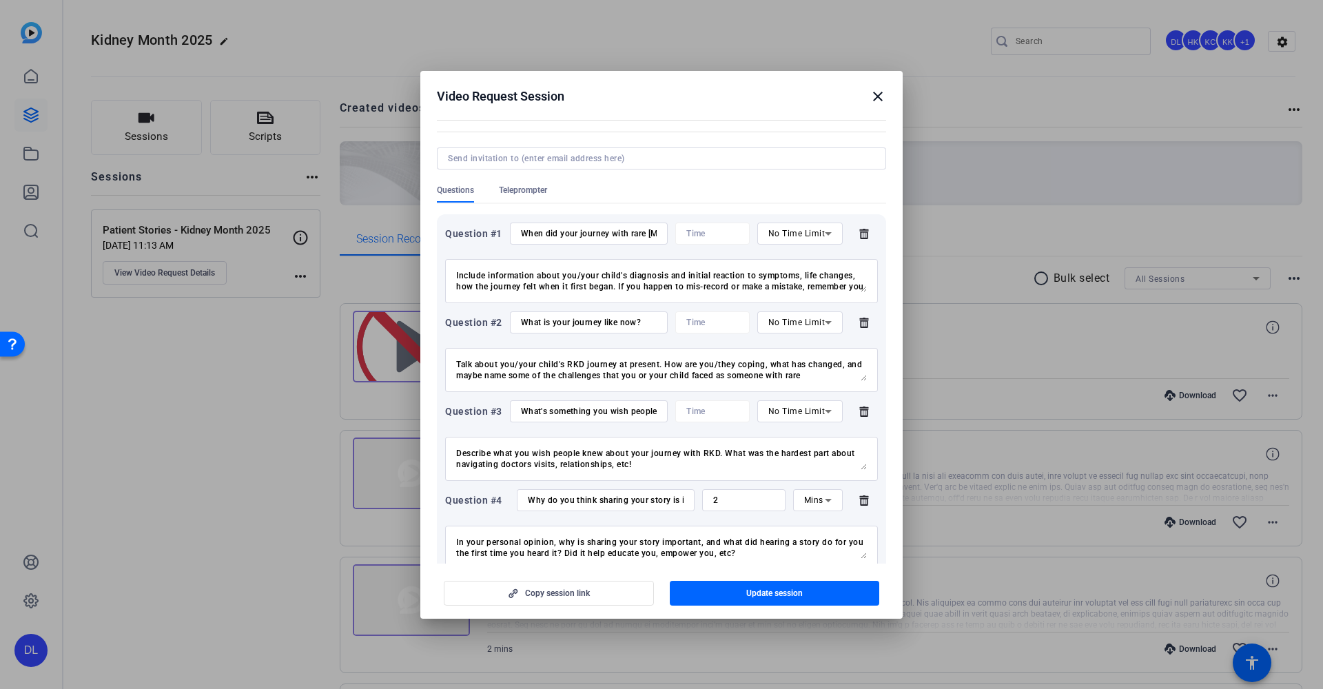
scroll to position [150, 0]
click at [877, 102] on mat-icon "close" at bounding box center [878, 96] width 17 height 17
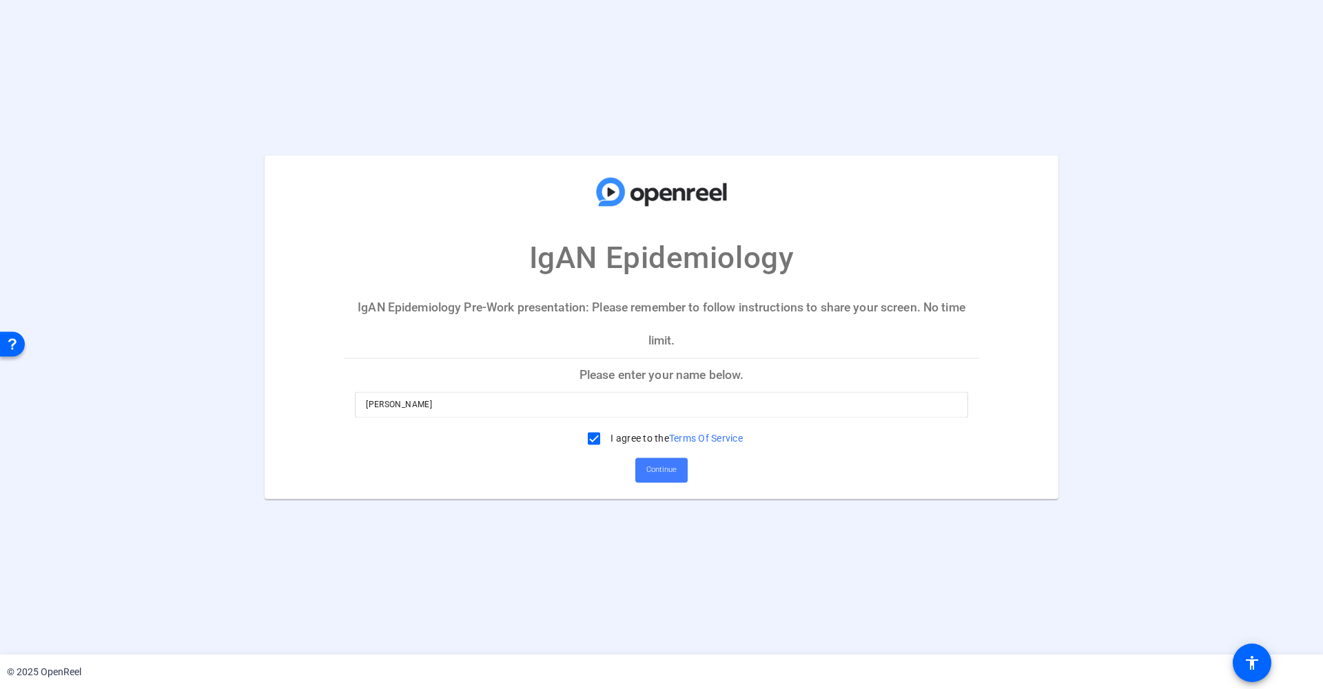
click at [660, 472] on span "Continue" at bounding box center [661, 470] width 30 height 21
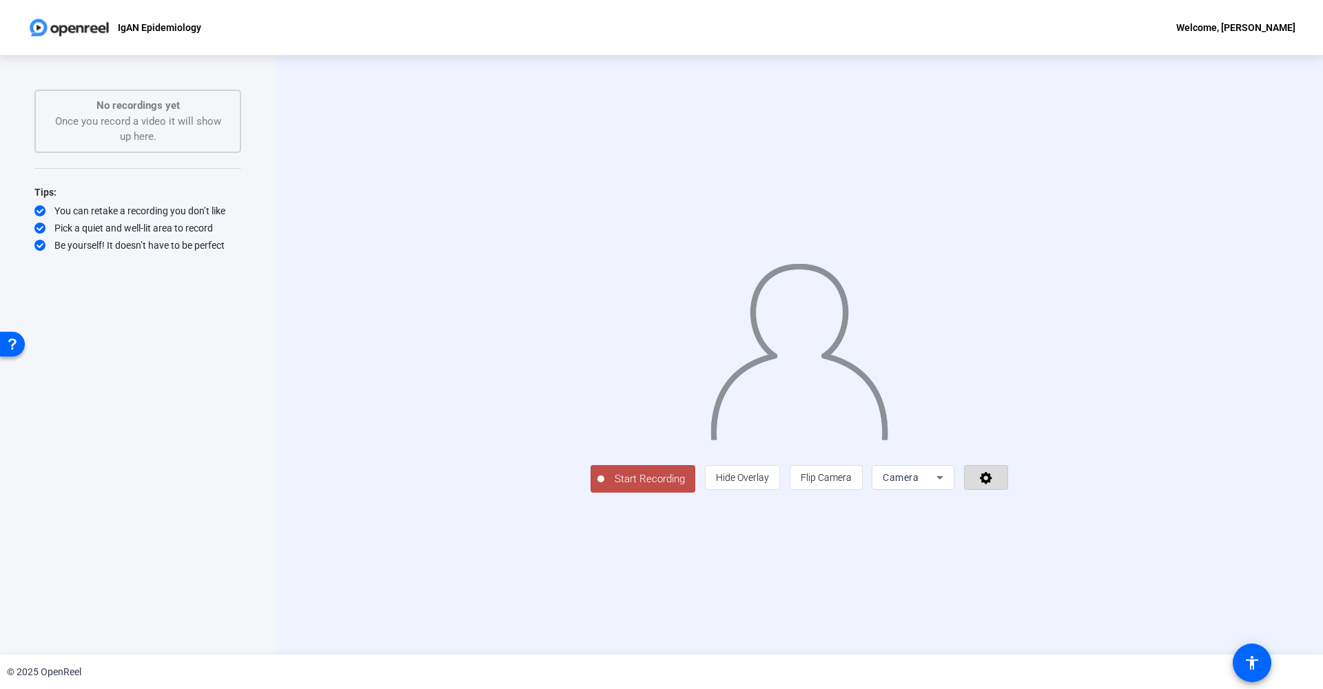
click at [1008, 494] on span at bounding box center [986, 477] width 43 height 33
